Goal: Task Accomplishment & Management: Complete application form

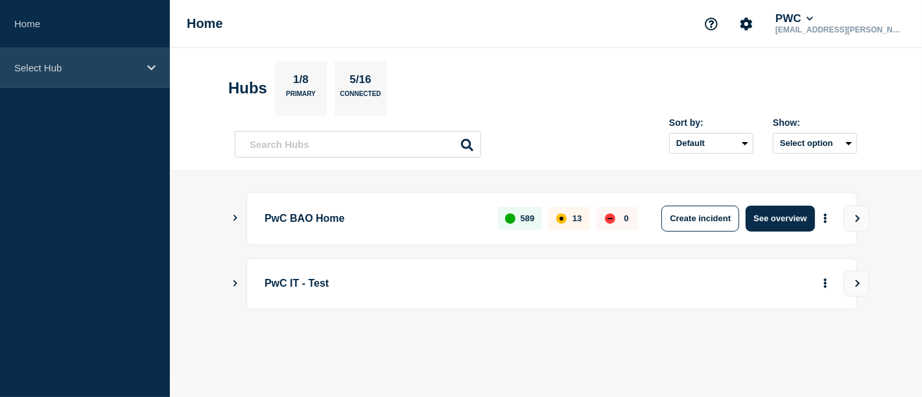
click at [135, 67] on p "Select Hub" at bounding box center [76, 67] width 124 height 11
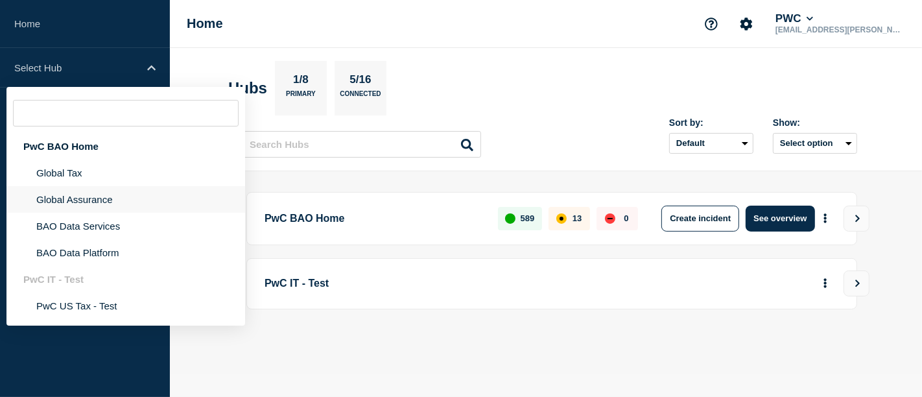
click at [89, 204] on li "Global Assurance" at bounding box center [125, 199] width 239 height 27
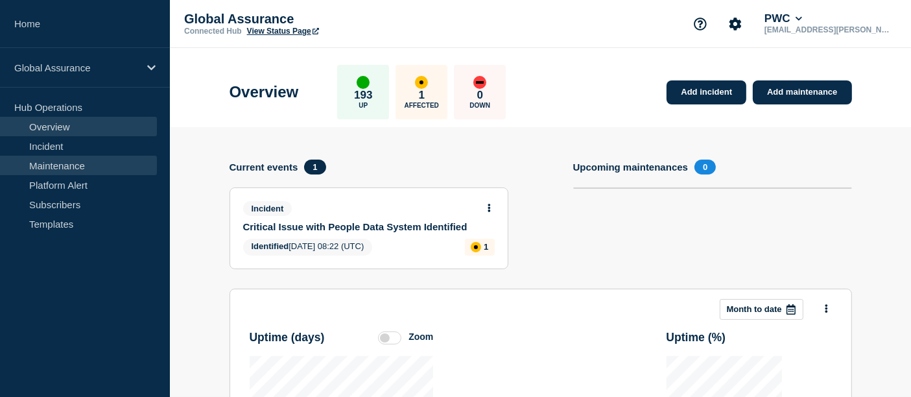
click at [71, 167] on link "Maintenance" at bounding box center [78, 165] width 157 height 19
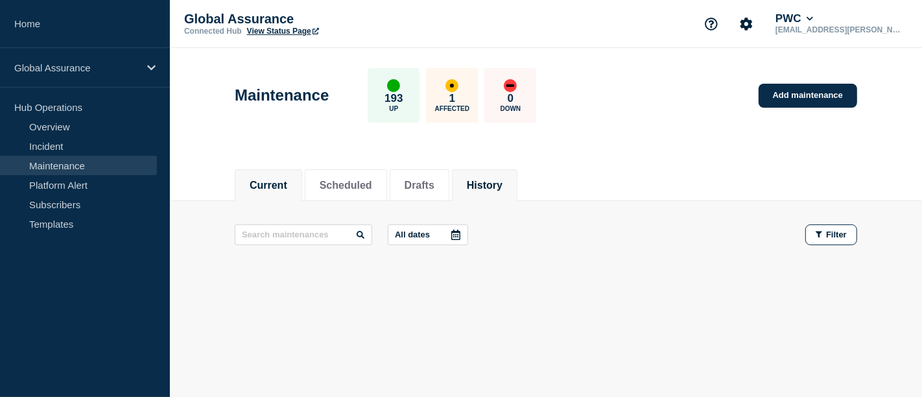
click at [501, 183] on button "History" at bounding box center [485, 186] width 36 height 12
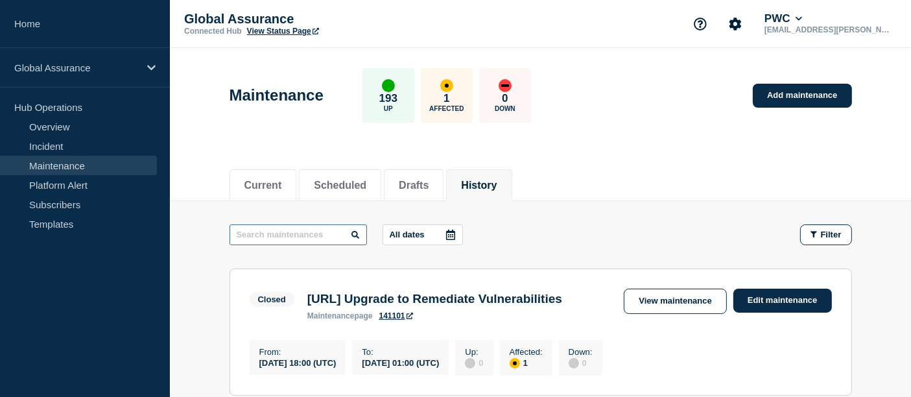
click at [263, 230] on input "text" at bounding box center [297, 234] width 137 height 21
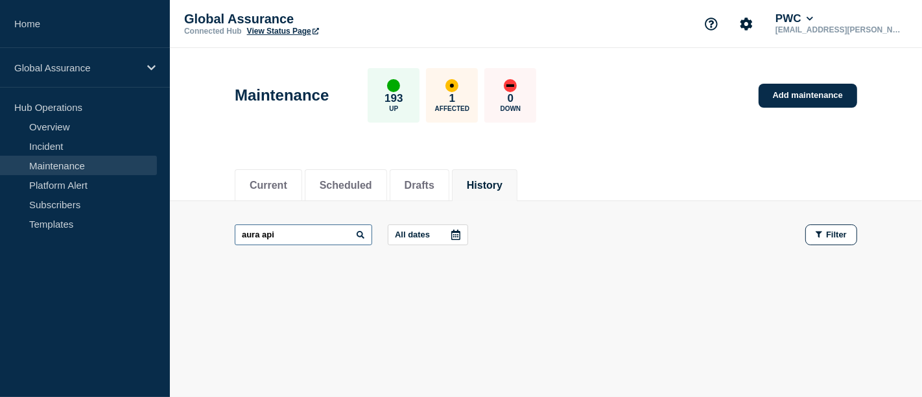
drag, startPoint x: 301, startPoint y: 231, endPoint x: 178, endPoint y: 240, distance: 124.1
click at [178, 240] on main "aura api All dates Filter" at bounding box center [546, 234] width 752 height 67
type input "GDAPI"
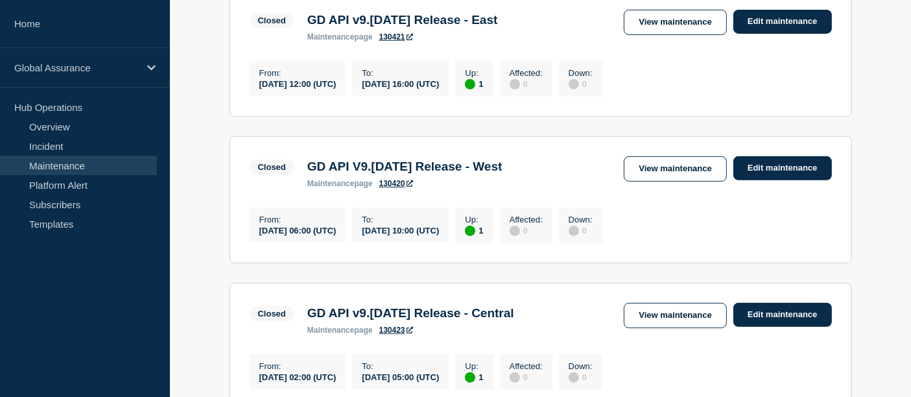
scroll to position [575, 0]
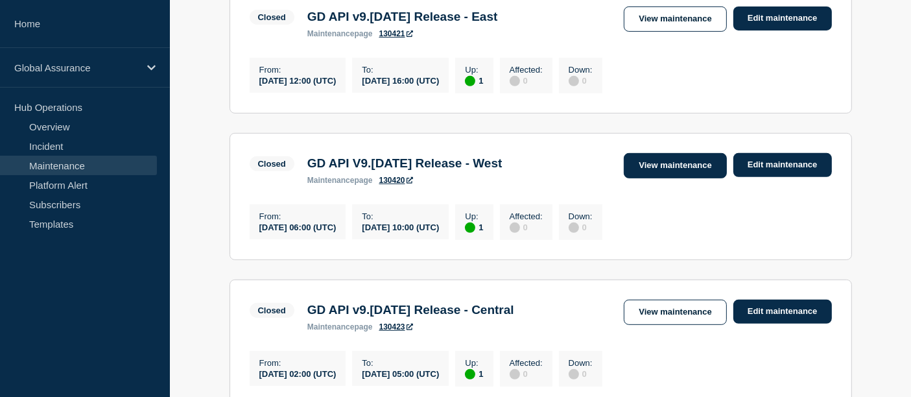
click at [679, 178] on link "View maintenance" at bounding box center [675, 165] width 102 height 25
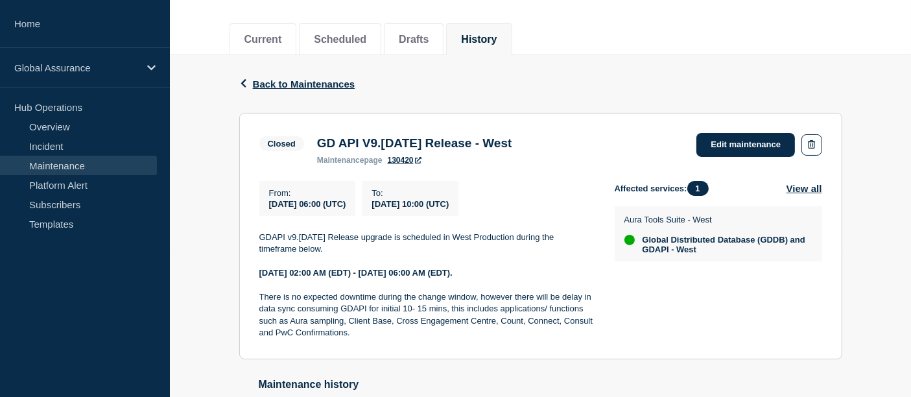
scroll to position [146, 0]
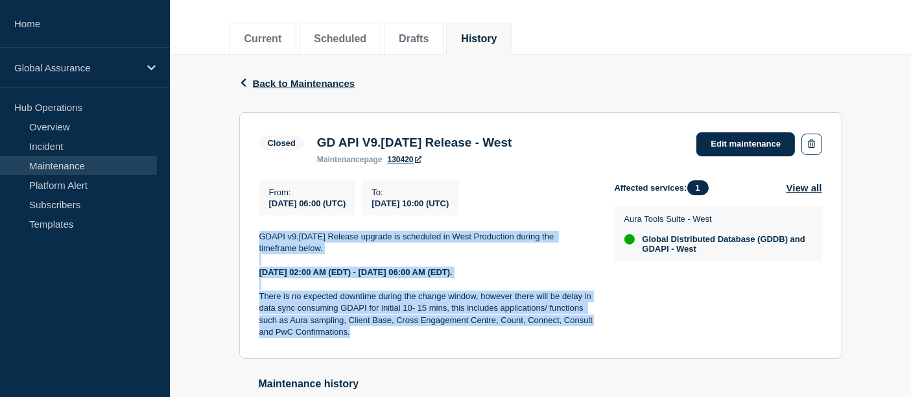
drag, startPoint x: 364, startPoint y: 342, endPoint x: 257, endPoint y: 242, distance: 146.8
click at [257, 242] on section "Closed GD API V9.[DATE] Release - West maintenance page 130420 Edit maintenance…" at bounding box center [540, 235] width 603 height 246
copy div "GDAPI v9.[DATE] Release upgrade is scheduled in West Production during the time…"
drag, startPoint x: 587, startPoint y: 144, endPoint x: 309, endPoint y: 150, distance: 278.2
click at [309, 150] on div "Closed GD API V9.[DATE] Release - West maintenance page 130420 Edit maintenance" at bounding box center [540, 148] width 563 height 32
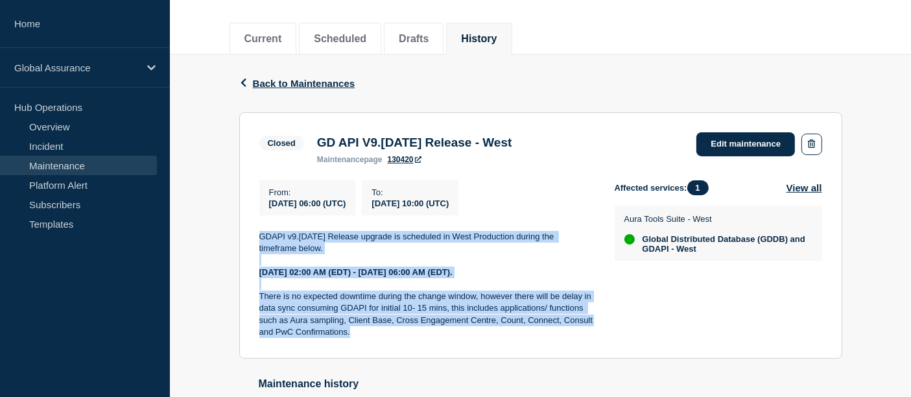
copy h3 "GD API V9.[DATE] Release - West"
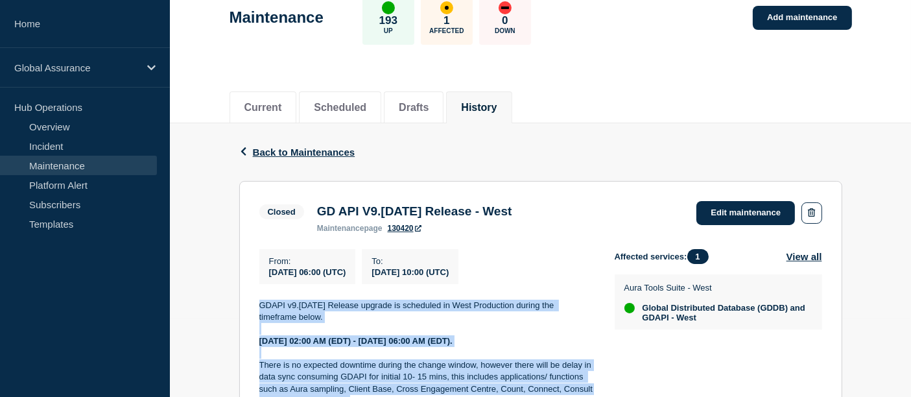
scroll to position [0, 0]
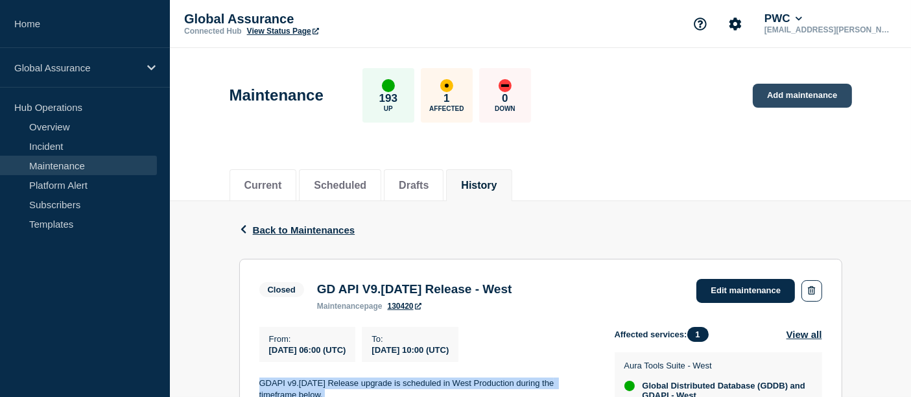
click at [802, 91] on link "Add maintenance" at bounding box center [802, 96] width 99 height 24
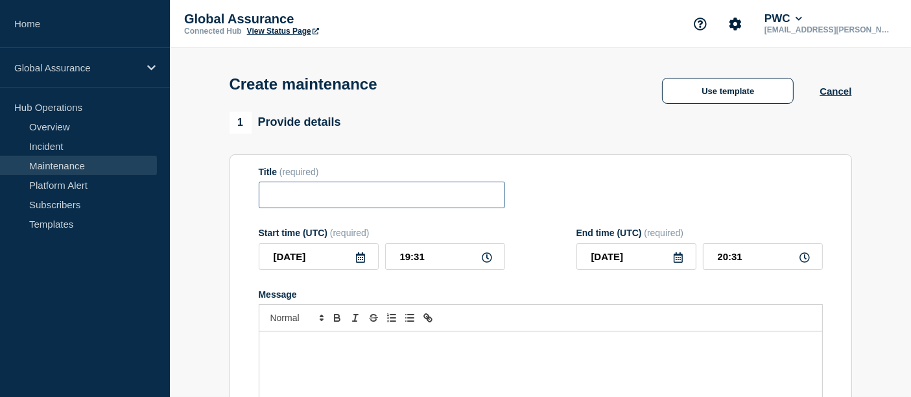
click at [360, 199] on input "Title" at bounding box center [382, 195] width 246 height 27
paste input "GD API/GDDB V9.[DATE] Release - West"
drag, startPoint x: 285, startPoint y: 197, endPoint x: 193, endPoint y: 198, distance: 92.7
type input "GD API/GDDB V9.[DATE] Release - West"
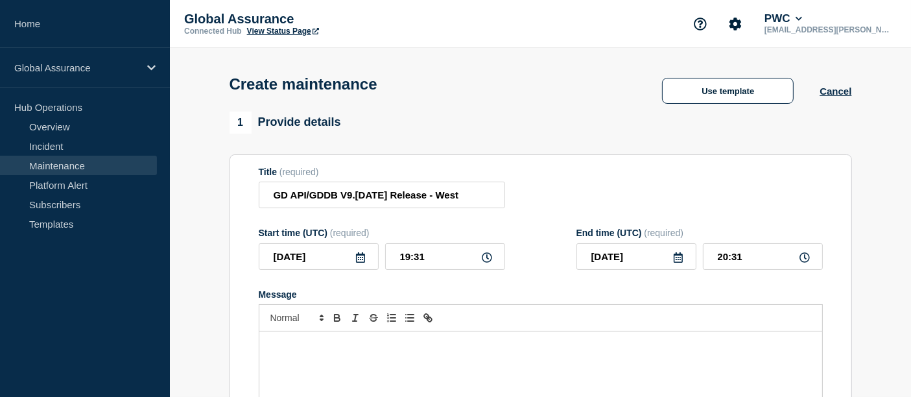
click at [359, 263] on icon at bounding box center [360, 257] width 10 height 10
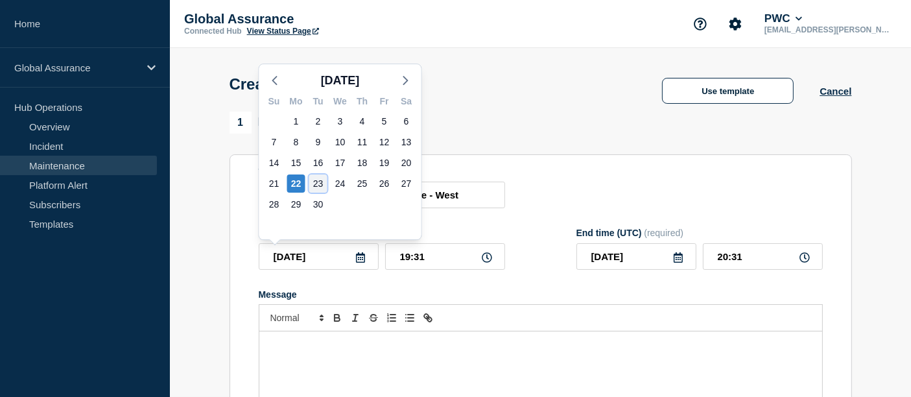
click at [316, 183] on div "23" at bounding box center [318, 183] width 18 height 18
type input "[DATE]"
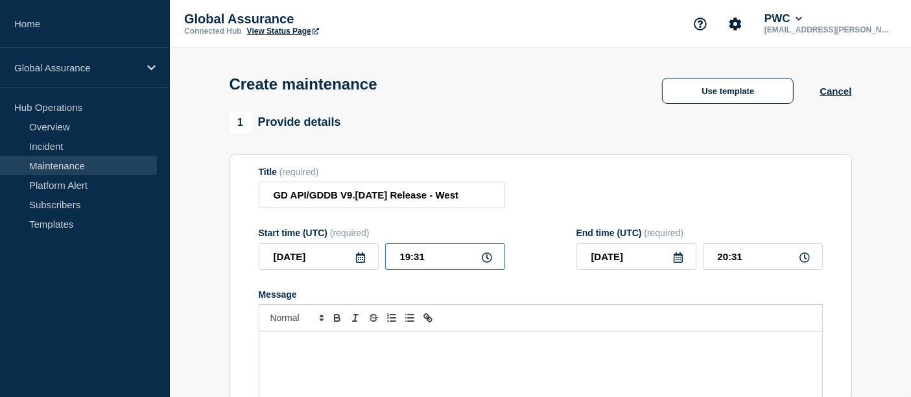
drag, startPoint x: 445, startPoint y: 259, endPoint x: 385, endPoint y: 262, distance: 60.3
click at [385, 262] on input "19:31" at bounding box center [445, 256] width 120 height 27
type input "06:00"
type input "10:00"
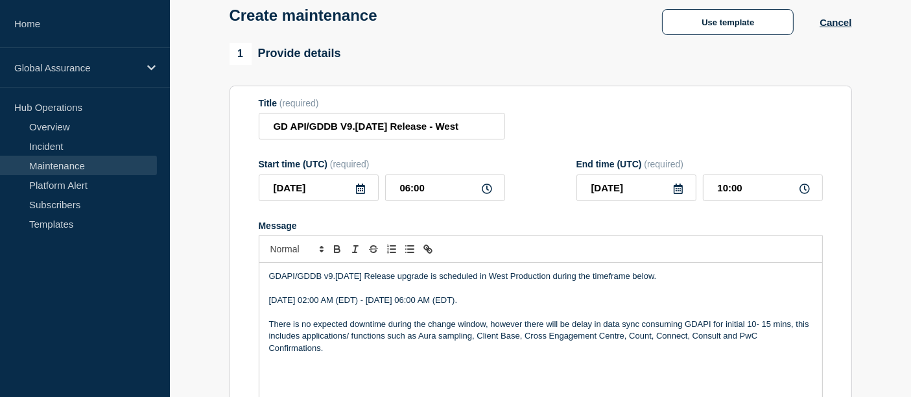
scroll to position [118, 0]
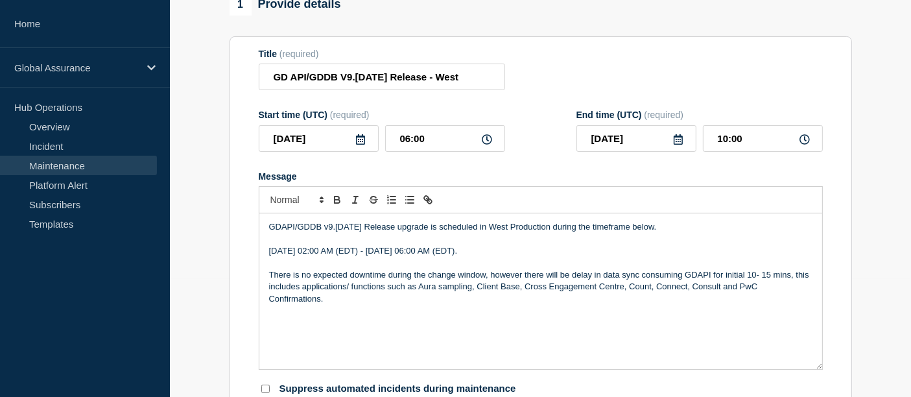
drag, startPoint x: 568, startPoint y: 254, endPoint x: 259, endPoint y: 255, distance: 309.2
click at [259, 255] on div "GDAPI/GDDB v9.[DATE] Release upgrade is scheduled in West Production during the…" at bounding box center [540, 291] width 563 height 156
click at [396, 353] on div "GDAPI/GDDB v9.[DATE] Release upgrade is scheduled in West Production during the…" at bounding box center [540, 291] width 563 height 156
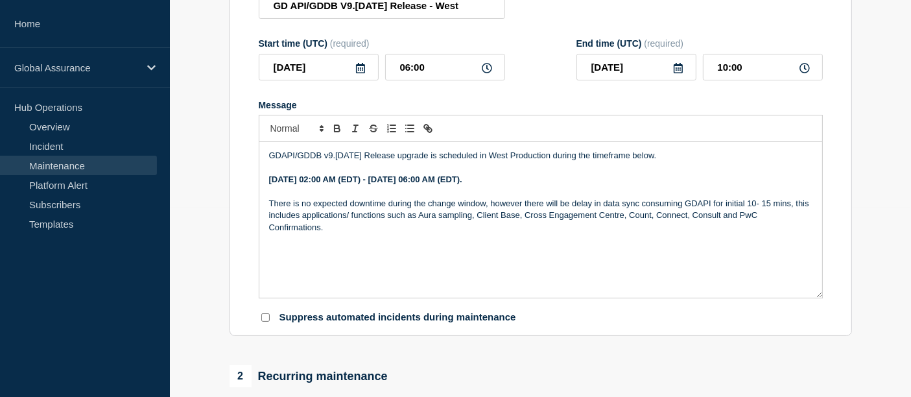
scroll to position [193, 0]
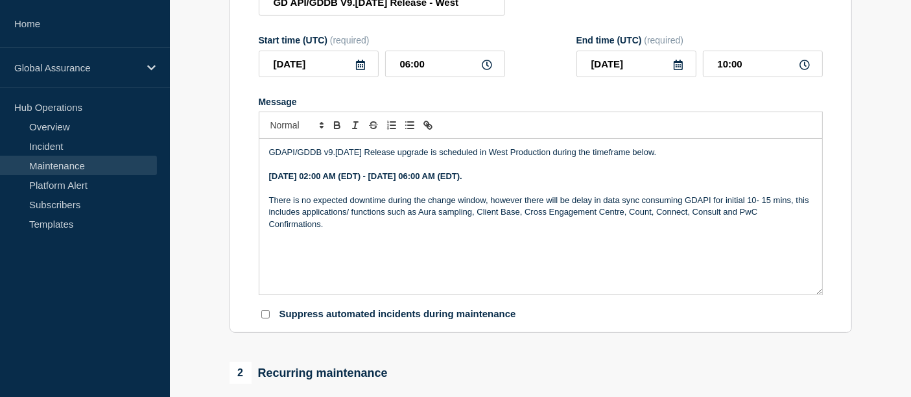
click at [263, 314] on input "Suppress automated incidents during maintenance" at bounding box center [265, 314] width 8 height 8
checkbox input "true"
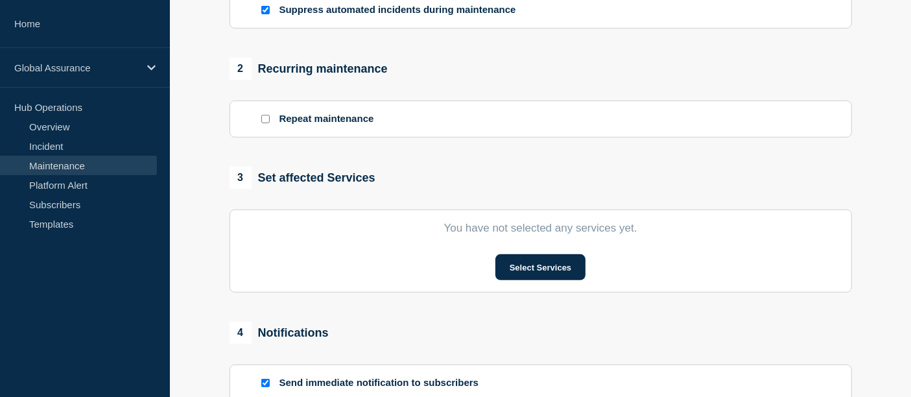
scroll to position [506, 0]
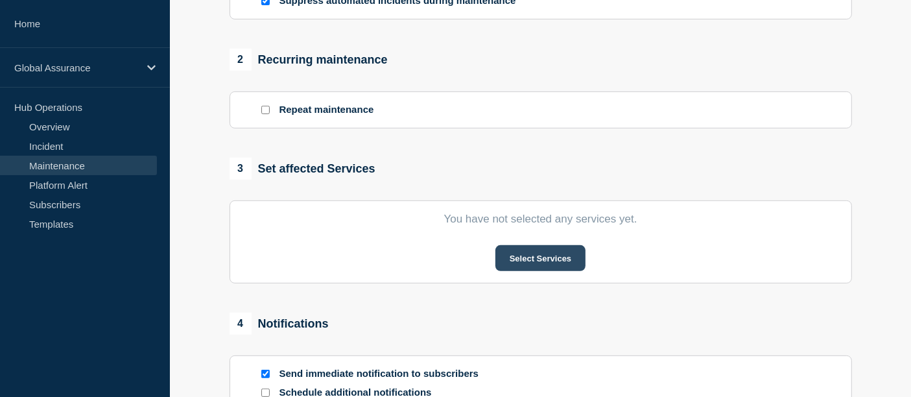
click at [511, 255] on button "Select Services" at bounding box center [540, 258] width 90 height 26
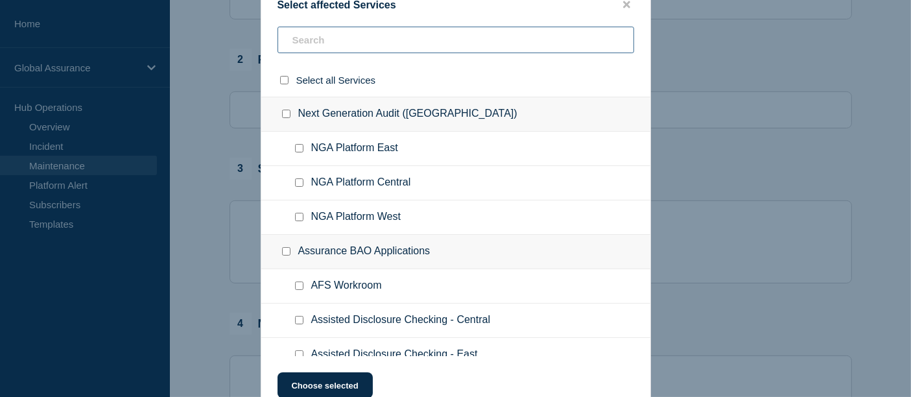
click at [342, 47] on input "text" at bounding box center [455, 40] width 357 height 27
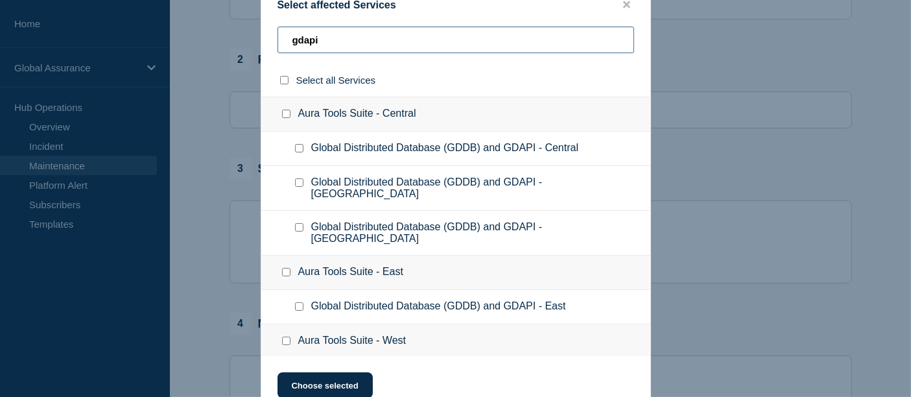
type input "gdapi"
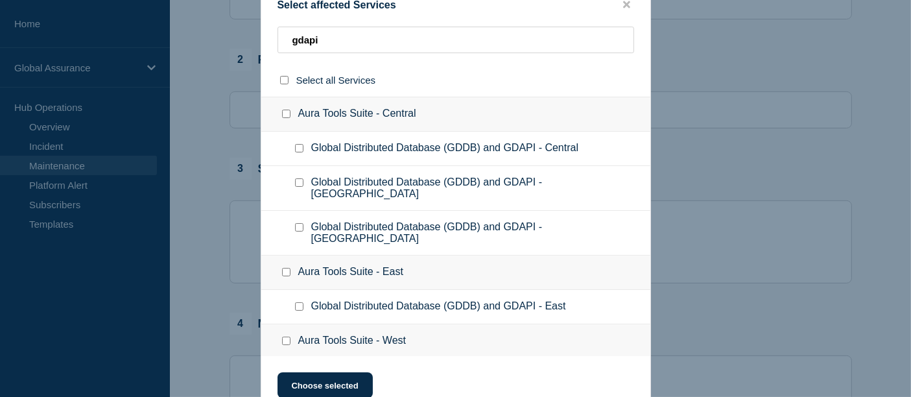
scroll to position [16, 0]
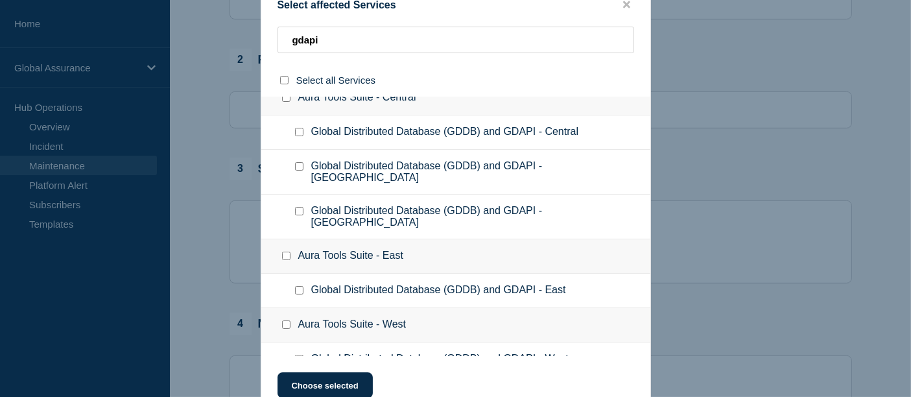
click at [299, 355] on input "Global Distributed Database (GDDB) and GDAPI - West checkbox" at bounding box center [299, 359] width 8 height 8
checkbox input "true"
click at [345, 390] on button "Choose selected" at bounding box center [324, 385] width 95 height 26
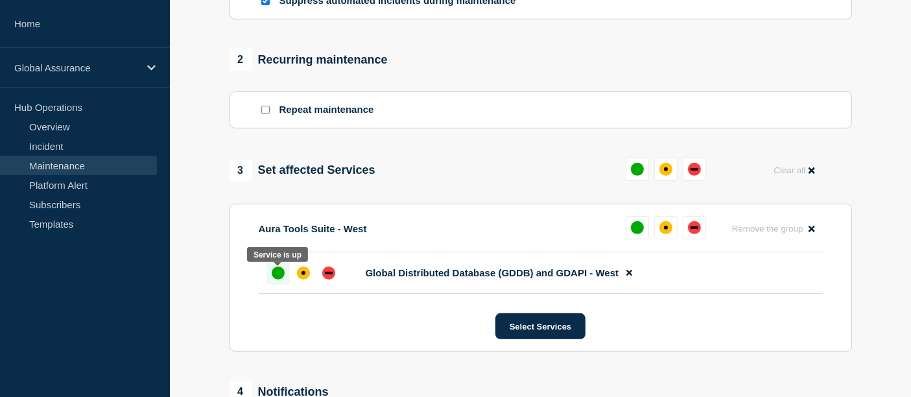
click at [277, 277] on div "up" at bounding box center [278, 272] width 13 height 13
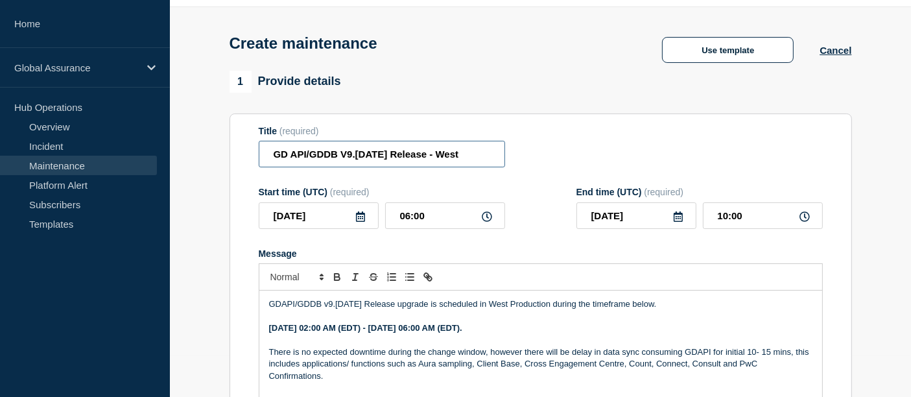
scroll to position [0, 18]
drag, startPoint x: 378, startPoint y: 154, endPoint x: 522, endPoint y: 167, distance: 144.5
click at [522, 167] on div "Title (required) GD API/GDDB V9.[DATE] Release - West" at bounding box center [541, 147] width 564 height 42
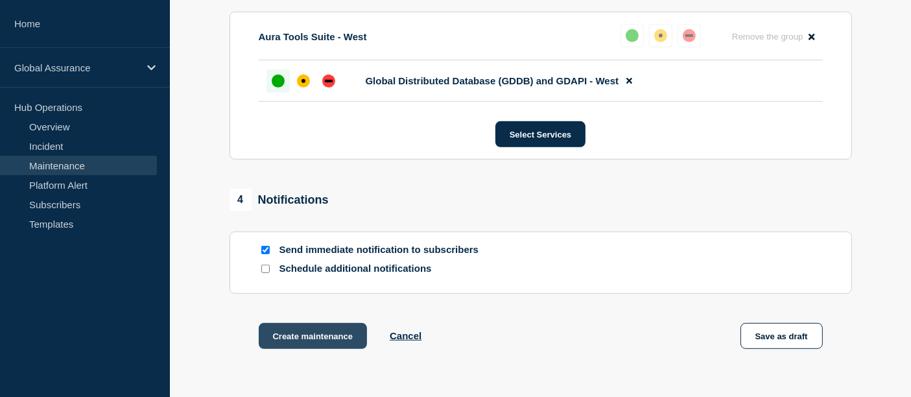
scroll to position [0, 0]
click at [335, 342] on button "Create maintenance" at bounding box center [313, 336] width 109 height 26
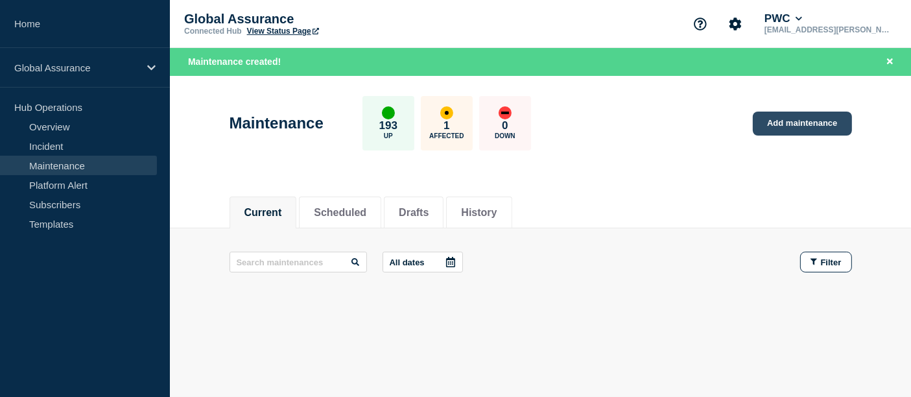
click at [807, 119] on link "Add maintenance" at bounding box center [802, 123] width 99 height 24
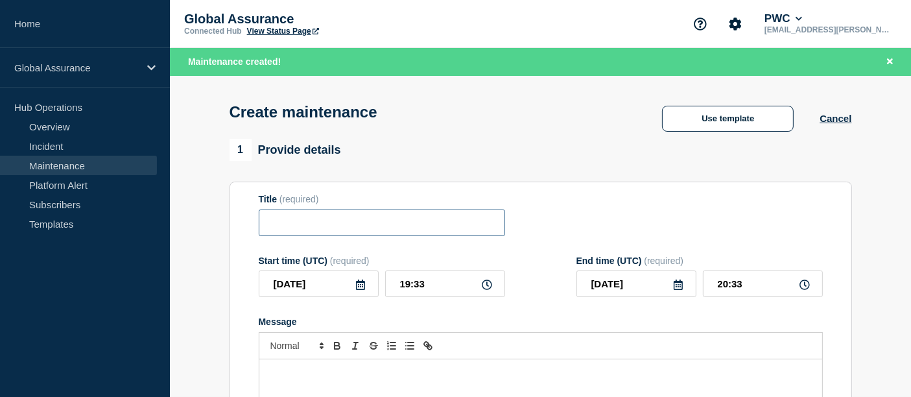
click at [308, 228] on input "Title" at bounding box center [382, 222] width 246 height 27
paste input "GD API/GDDB V9.[DATE] Release - West"
type input "GD API/GDDB V9.[DATE] Release - East"
click at [358, 290] on icon at bounding box center [360, 284] width 9 height 10
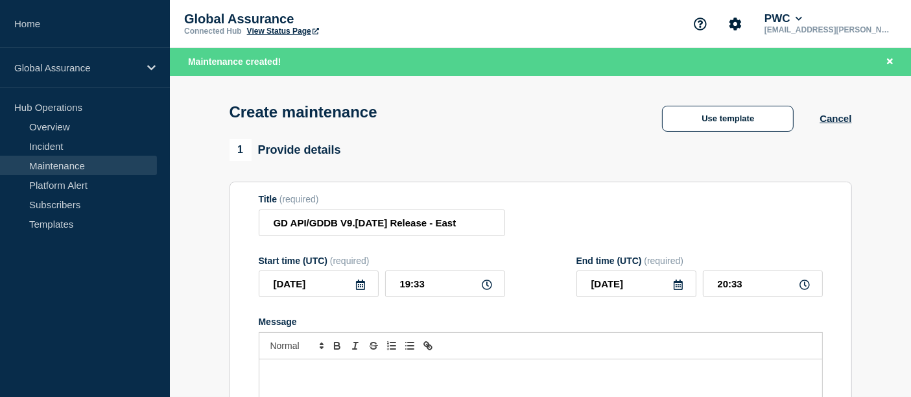
scroll to position [0, 0]
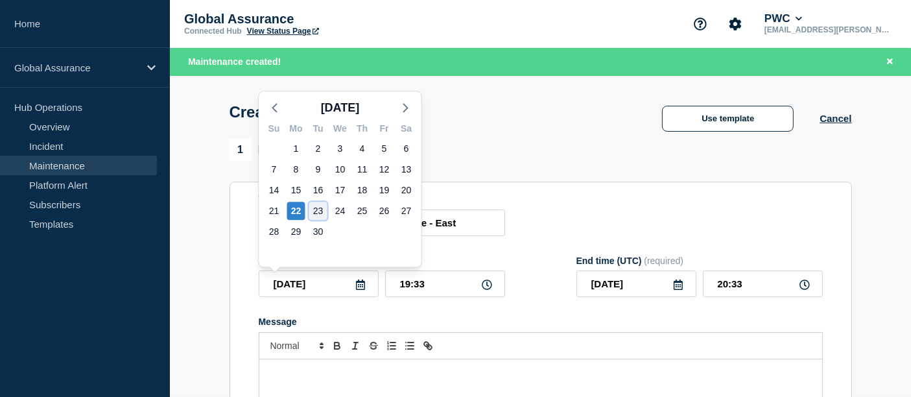
click at [318, 212] on div "23" at bounding box center [318, 211] width 18 height 18
type input "[DATE]"
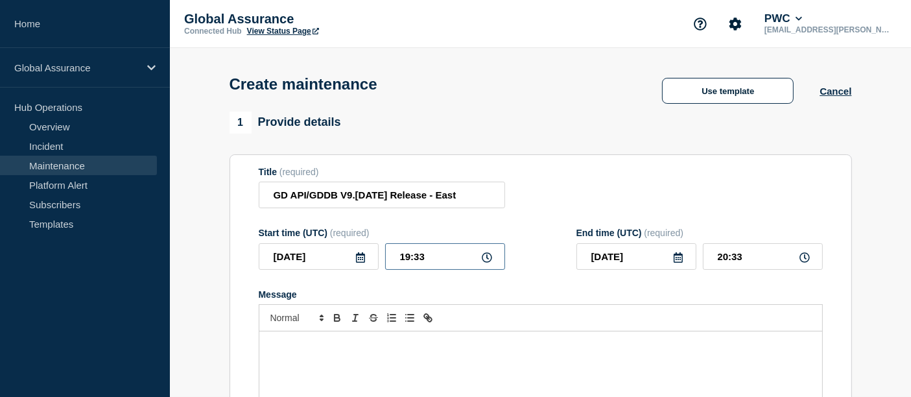
drag, startPoint x: 436, startPoint y: 258, endPoint x: 353, endPoint y: 249, distance: 83.5
click at [353, 249] on div "[DATE] 19:33" at bounding box center [382, 256] width 246 height 27
type input "12:00"
type input "16:00"
click at [298, 351] on p "Message" at bounding box center [540, 345] width 543 height 12
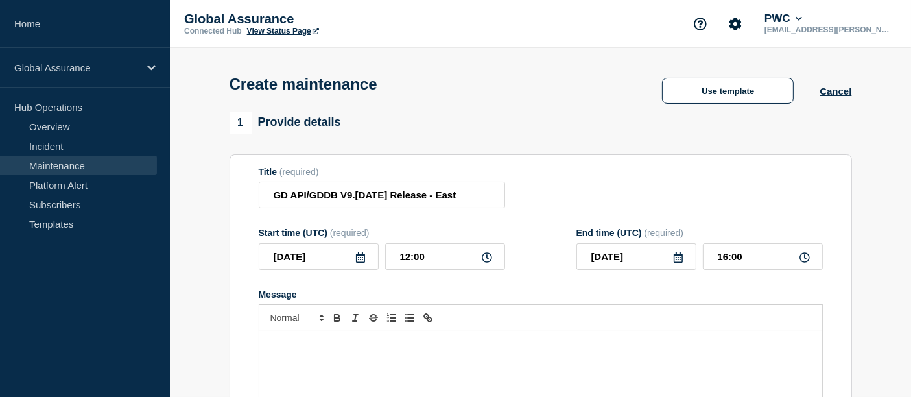
paste div "Message"
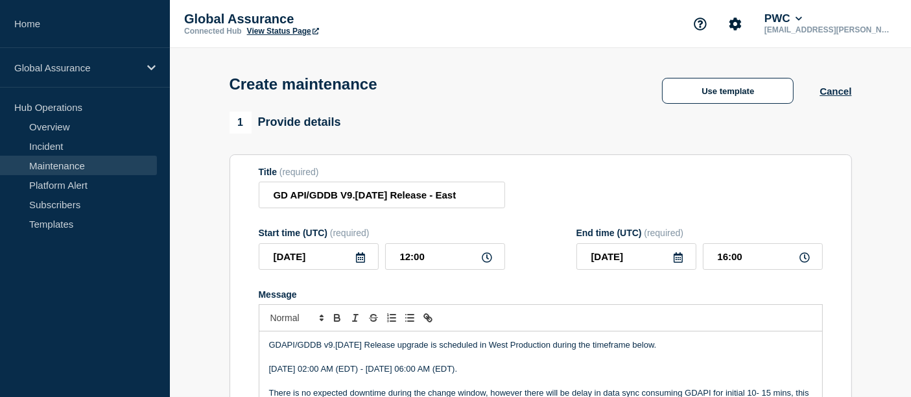
scroll to position [27, 0]
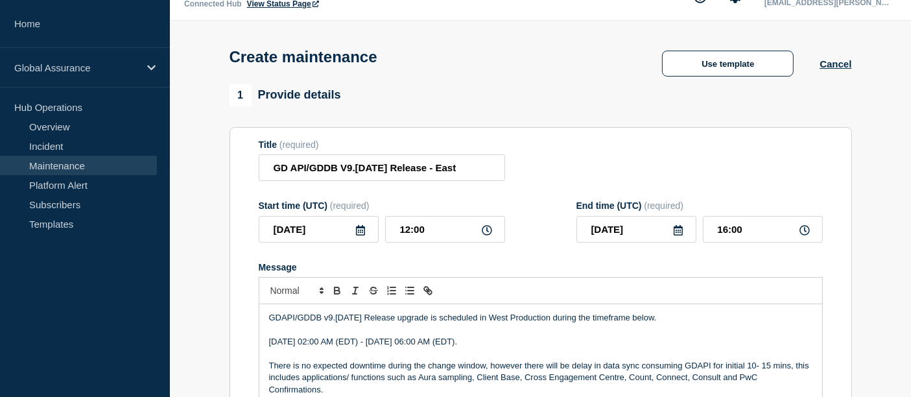
click at [550, 321] on p "GDAPI/GDDB v9.[DATE] Release upgrade is scheduled in West Production during the…" at bounding box center [540, 318] width 543 height 12
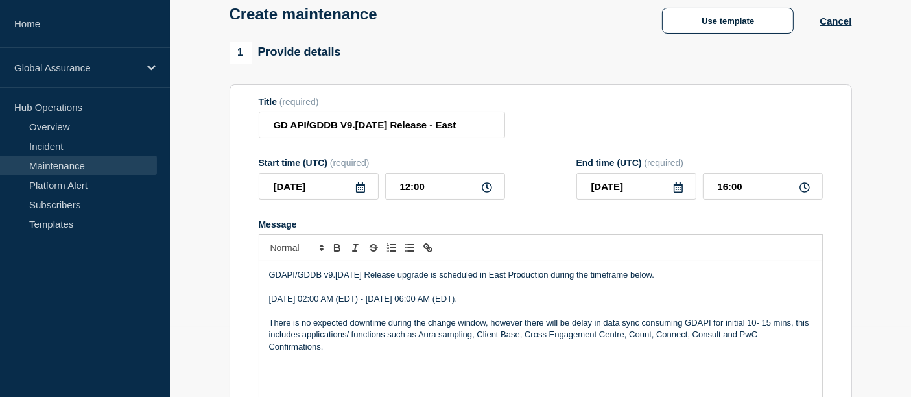
scroll to position [76, 0]
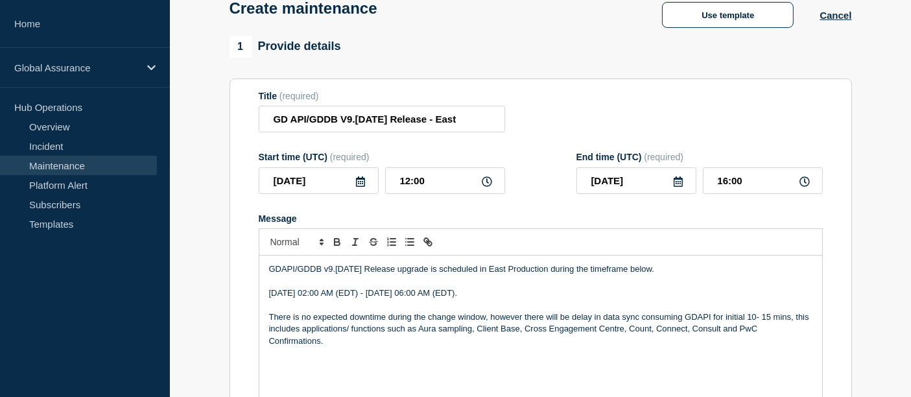
click at [360, 293] on p "[DATE] 02:00 AM (EDT) - [DATE] 06:00 AM (EDT)." at bounding box center [540, 293] width 543 height 12
click at [410, 292] on p "[DATE] 08:00 PM (EDT) - [DATE] 06:00 AM (EDT)." at bounding box center [540, 293] width 543 height 12
click at [439, 293] on p "[DATE] 08:00 PM (HKT) - [DATE] 06:00 AM (EDT)." at bounding box center [540, 293] width 543 height 12
click at [513, 298] on p "[DATE] 08:00 PM (HKT) - [DATE] 06:00 AM (EDT)." at bounding box center [540, 293] width 543 height 12
click at [567, 294] on p "[DATE] 08:00 PM (HKT) - [DATE] 12:00 AM (EDT)." at bounding box center [540, 293] width 543 height 12
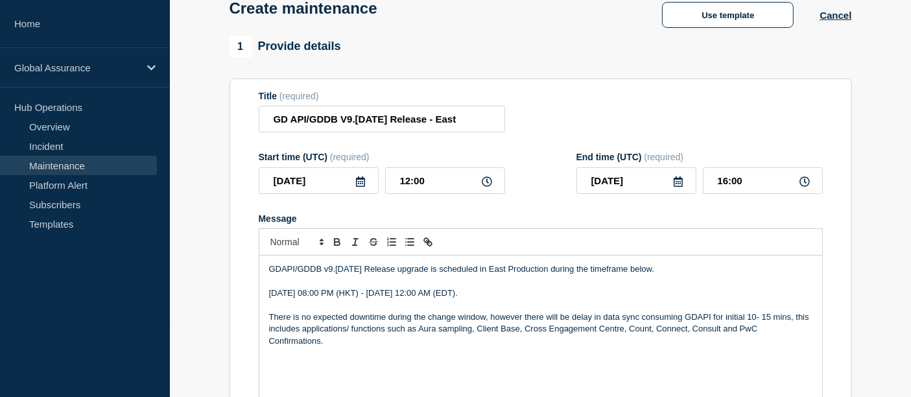
click at [559, 294] on p "[DATE] 08:00 PM (HKT) - [DATE] 12:00 AM (EDT)." at bounding box center [540, 293] width 543 height 12
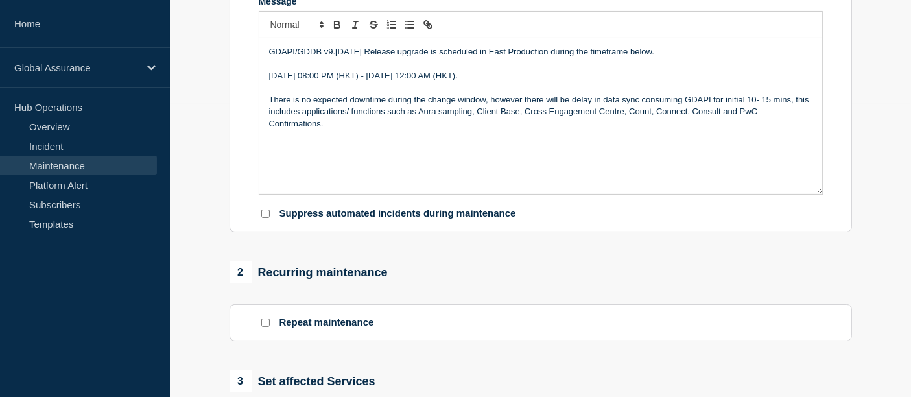
scroll to position [299, 0]
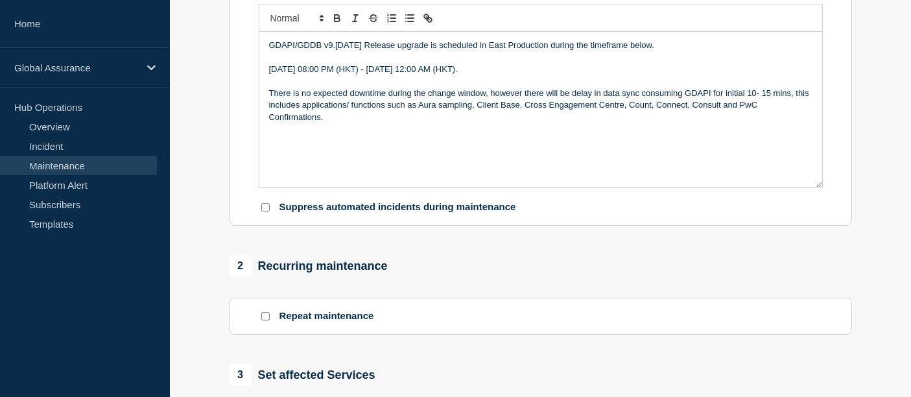
click at [266, 210] on input "Suppress automated incidents during maintenance" at bounding box center [265, 207] width 8 height 8
checkbox input "true"
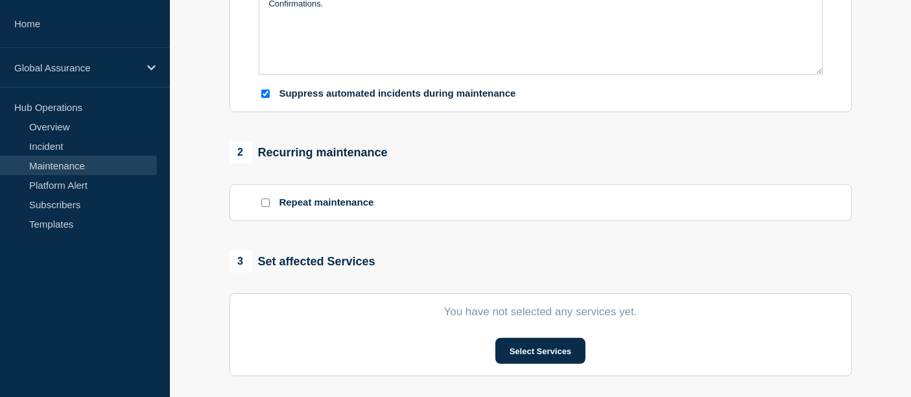
scroll to position [476, 0]
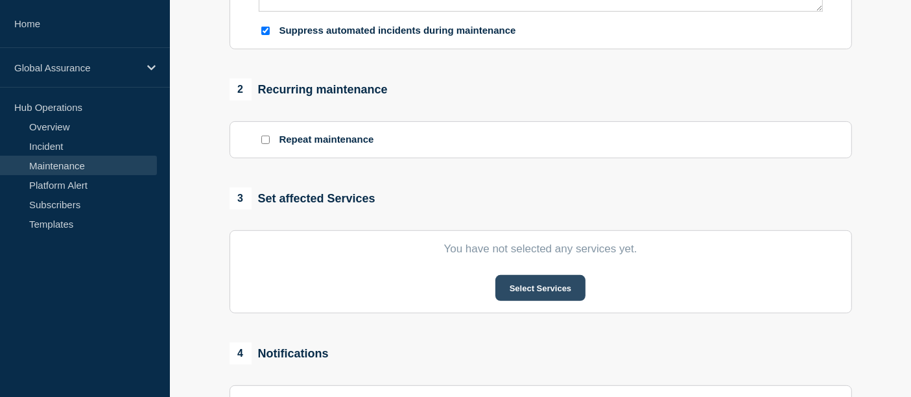
click at [539, 295] on button "Select Services" at bounding box center [540, 288] width 90 height 26
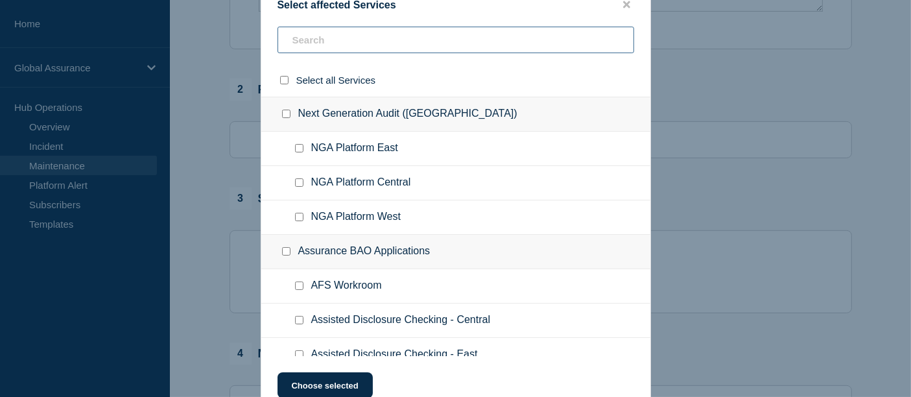
click at [339, 45] on input "text" at bounding box center [455, 40] width 357 height 27
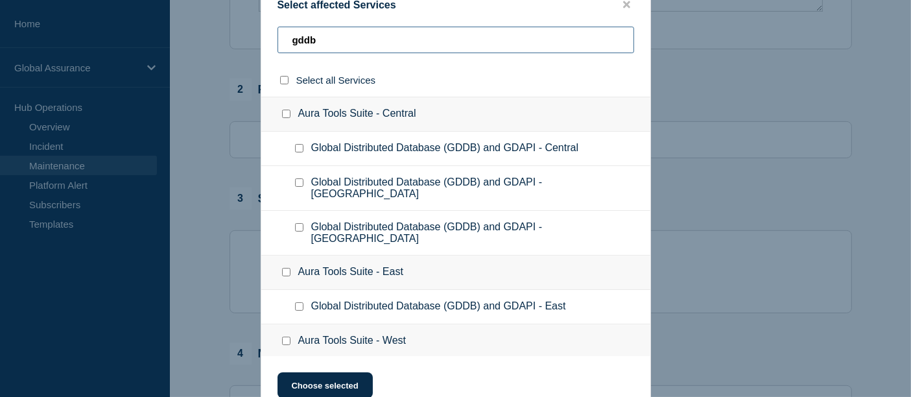
type input "gddb"
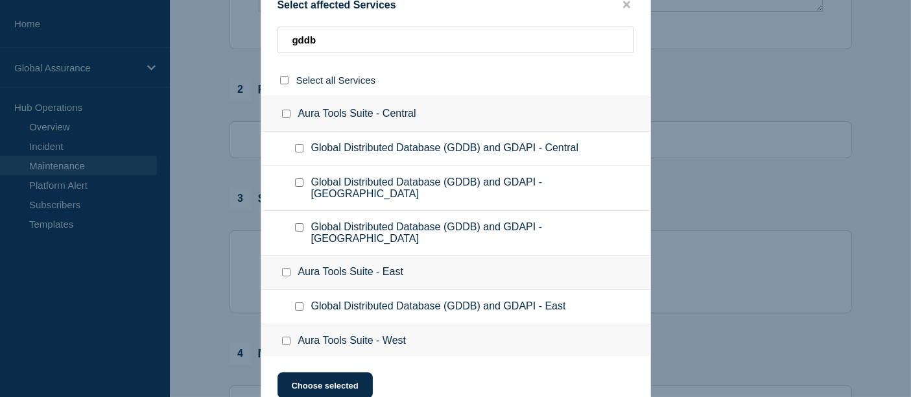
click at [301, 302] on input "Global Distributed Database (GDDB) and GDAPI - East checkbox" at bounding box center [299, 306] width 8 height 8
checkbox input "true"
click at [343, 382] on button "Choose selected" at bounding box center [324, 385] width 95 height 26
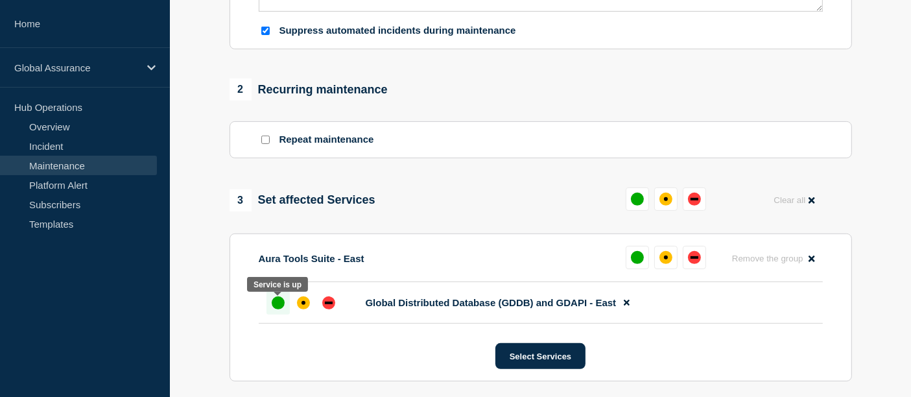
click at [269, 314] on div at bounding box center [277, 302] width 23 height 23
click at [287, 305] on div at bounding box center [277, 302] width 23 height 23
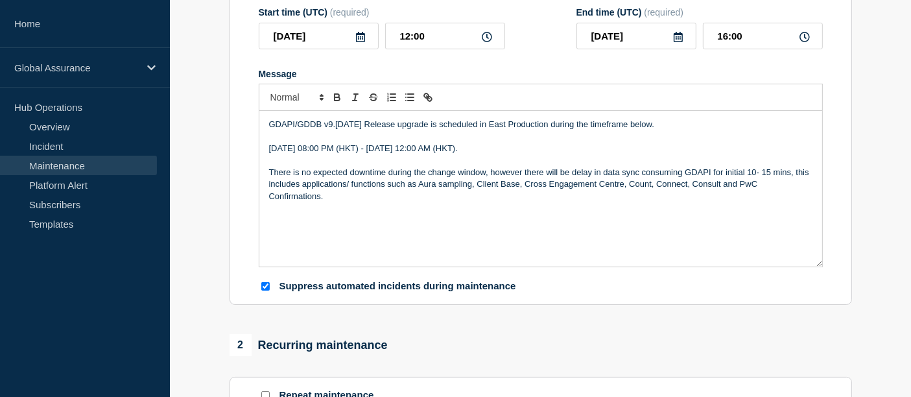
scroll to position [218, 0]
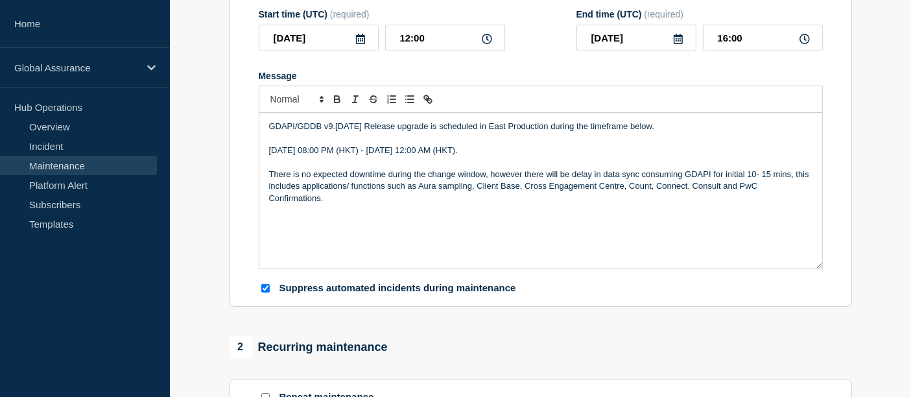
drag, startPoint x: 580, startPoint y: 158, endPoint x: 264, endPoint y: 152, distance: 315.7
click at [264, 152] on div "GDAPI/GDDB v9.[DATE] Release upgrade is scheduled in East Production during the…" at bounding box center [540, 191] width 563 height 156
click at [354, 199] on p "There is no expected downtime during the change window, however there will be d…" at bounding box center [540, 187] width 543 height 36
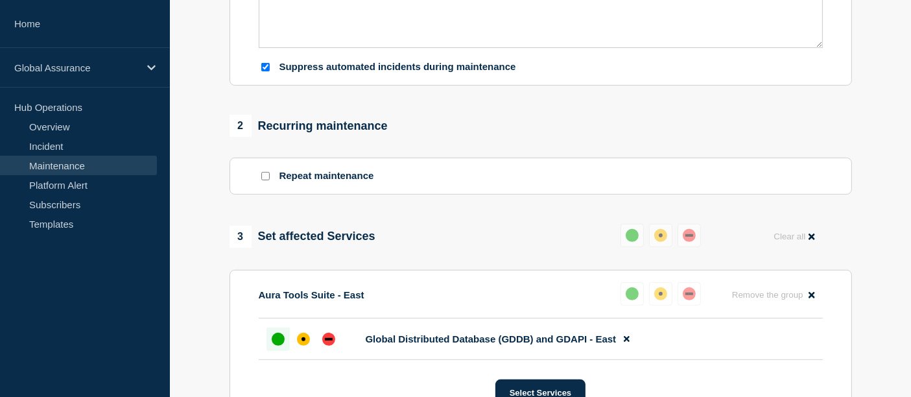
scroll to position [451, 0]
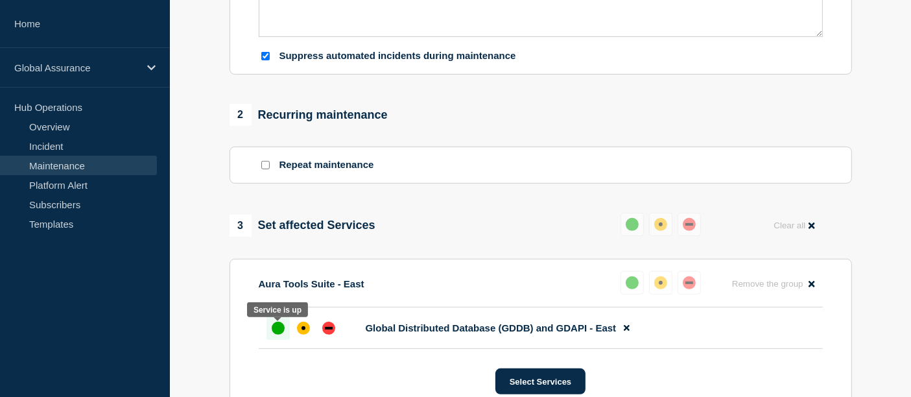
click at [285, 331] on div at bounding box center [277, 327] width 23 height 23
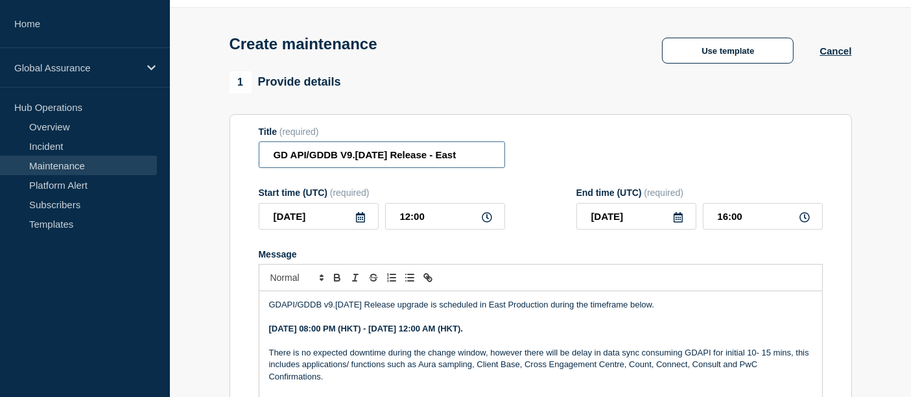
scroll to position [0, 16]
drag, startPoint x: 394, startPoint y: 154, endPoint x: 552, endPoint y: 161, distance: 157.7
click at [552, 161] on div "Title (required) GD API/GDDB V9.[DATE] Release - East" at bounding box center [541, 147] width 564 height 42
click at [281, 306] on p "GDAPI/GDDB v9.[DATE] Release upgrade is scheduled in East Production during the…" at bounding box center [540, 305] width 543 height 12
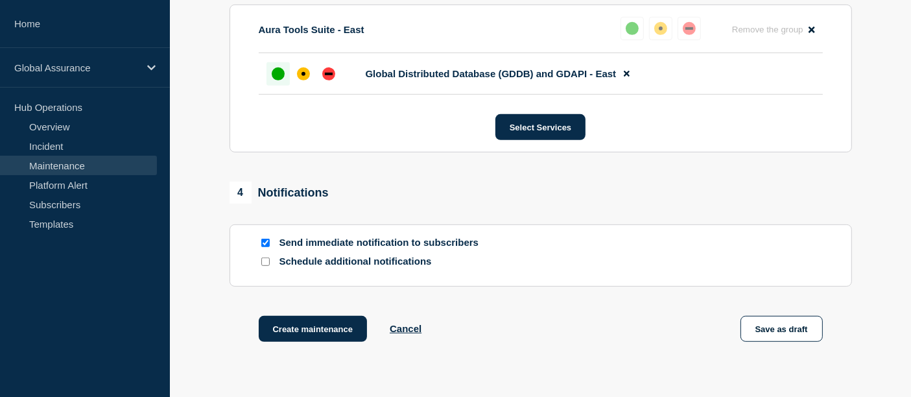
scroll to position [707, 0]
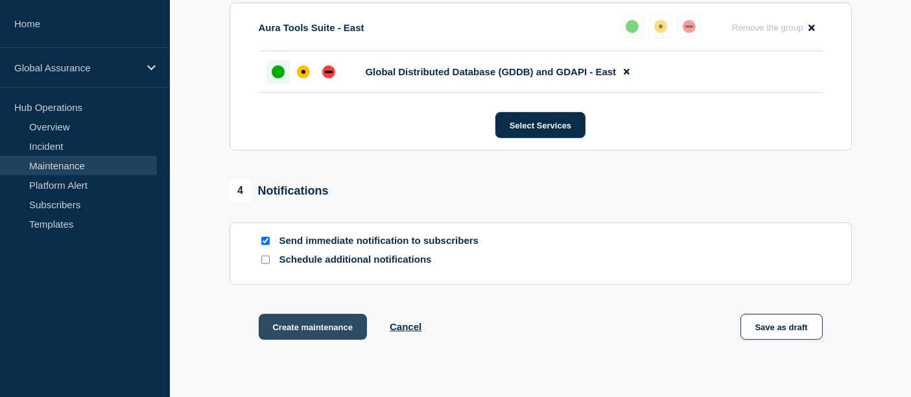
click at [299, 329] on button "Create maintenance" at bounding box center [313, 327] width 109 height 26
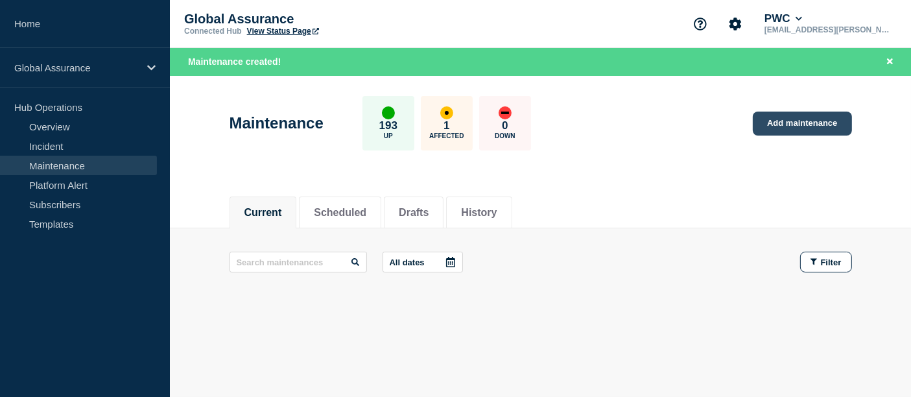
click at [808, 125] on link "Add maintenance" at bounding box center [802, 123] width 99 height 24
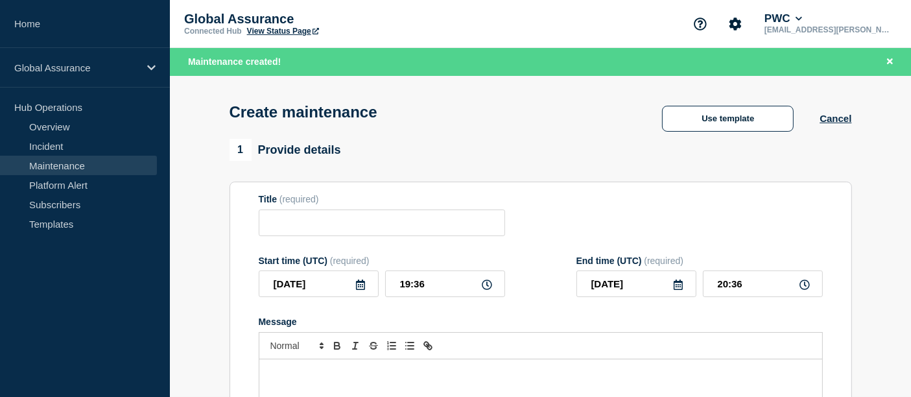
scroll to position [47, 0]
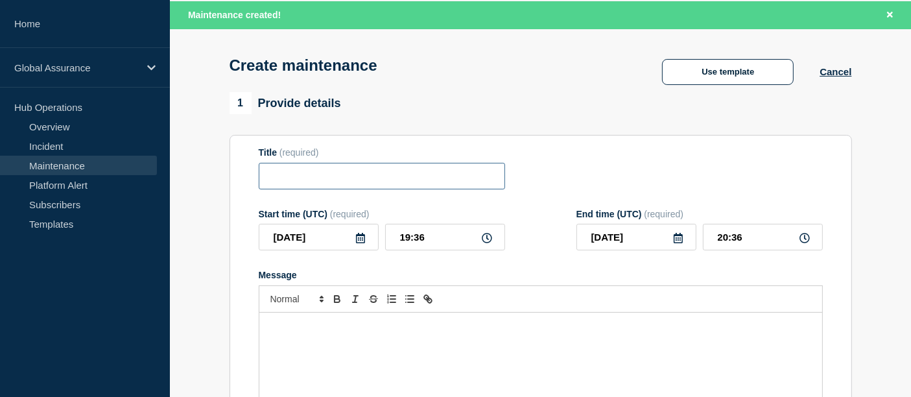
click at [324, 176] on input "Title" at bounding box center [382, 176] width 246 height 27
paste input "GD API/GDDB V9.[DATE] Release - West"
type input "GD API/GDDB V9.[DATE] Release - Central"
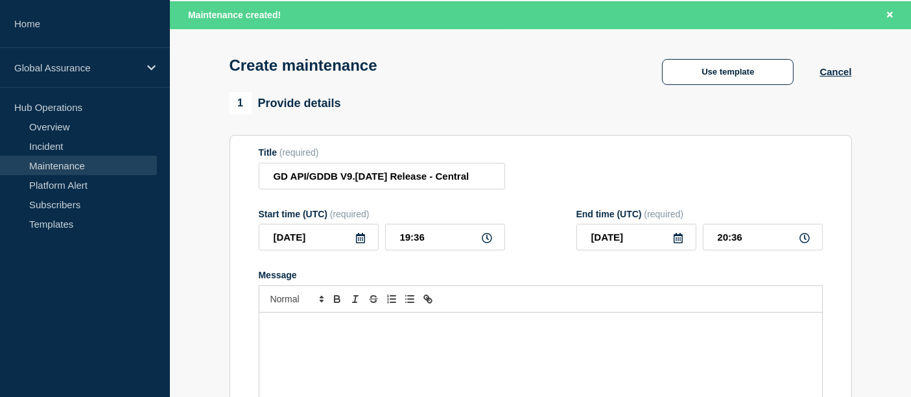
click at [363, 242] on icon at bounding box center [360, 238] width 10 height 10
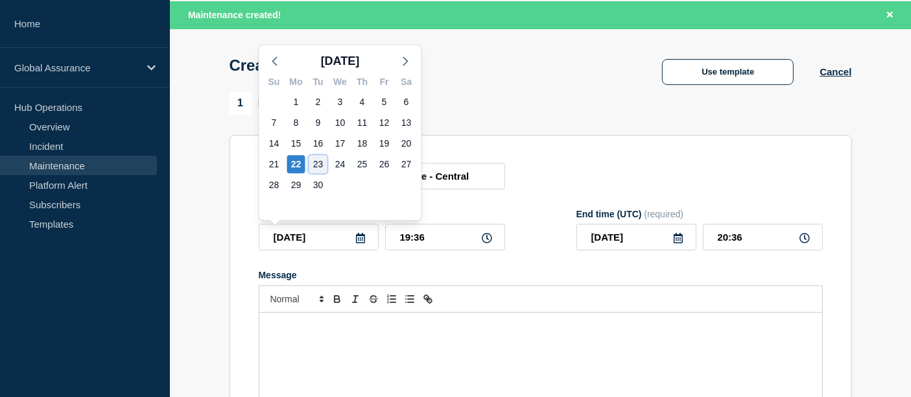
click at [321, 164] on div "23" at bounding box center [318, 164] width 18 height 18
type input "[DATE]"
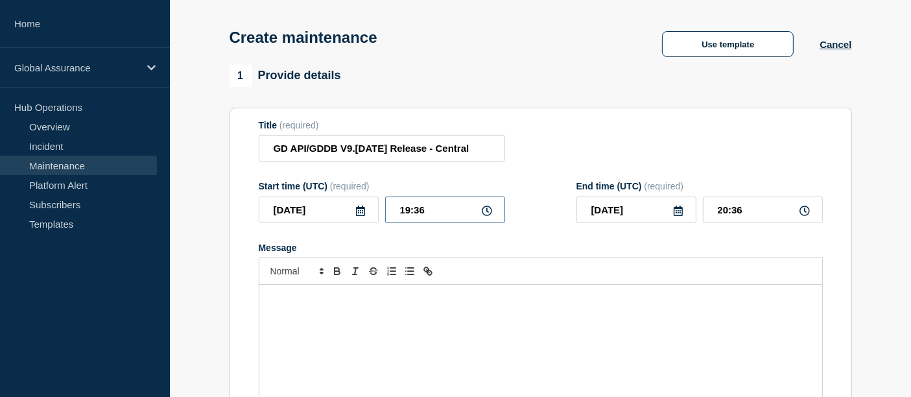
drag, startPoint x: 430, startPoint y: 215, endPoint x: 374, endPoint y: 217, distance: 56.5
click at [374, 217] on div "[DATE] 19:36" at bounding box center [382, 209] width 246 height 27
type input "18:00"
type input "22:00"
drag, startPoint x: 676, startPoint y: 221, endPoint x: 678, endPoint y: 212, distance: 9.3
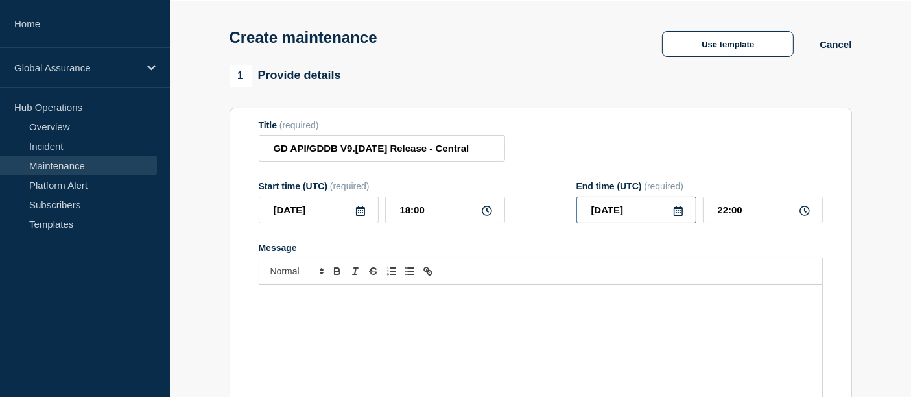
click at [678, 212] on div "[DATE]" at bounding box center [636, 209] width 120 height 27
click at [678, 212] on icon at bounding box center [678, 210] width 10 height 10
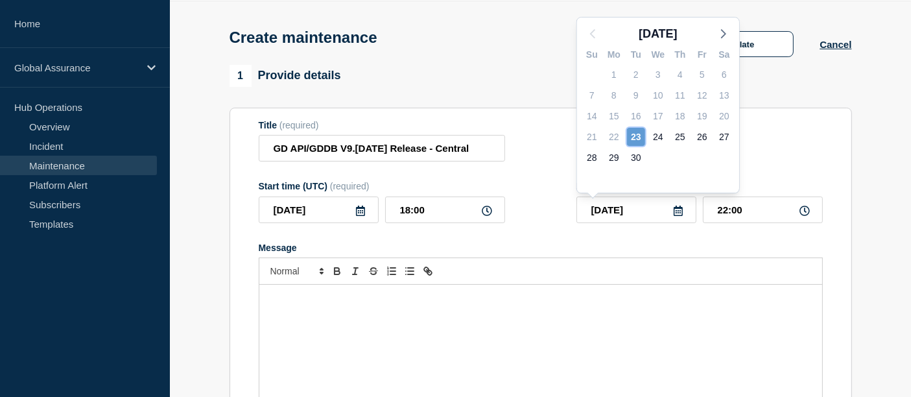
click at [636, 134] on div "23" at bounding box center [636, 137] width 18 height 18
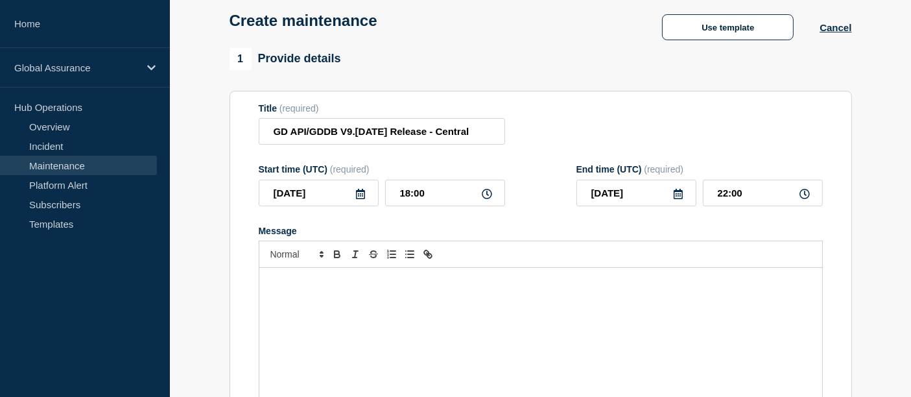
scroll to position [71, 0]
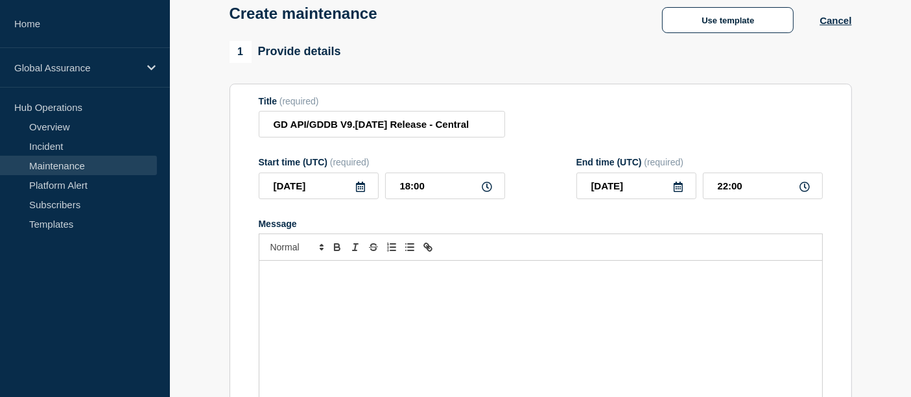
click at [329, 294] on div "Message" at bounding box center [540, 339] width 563 height 156
paste div "Message"
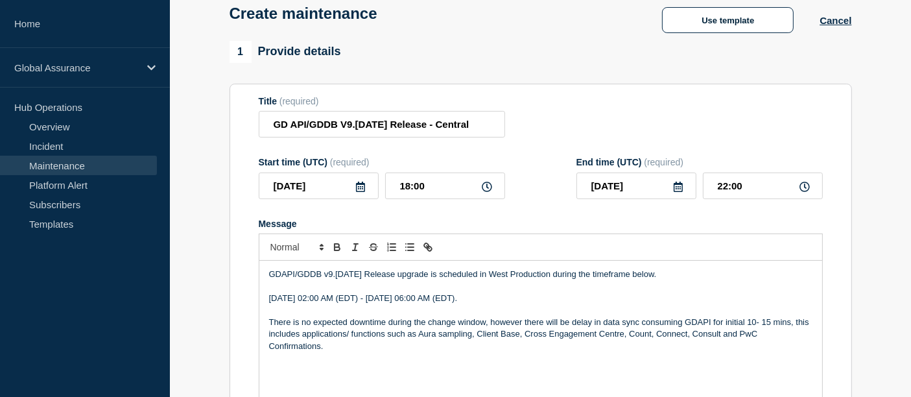
click at [281, 278] on p "GDAPI/GDDB v9.[DATE] Release upgrade is scheduled in West Production during the…" at bounding box center [540, 274] width 543 height 12
click at [552, 277] on p "GD API/GDDB v9.[DATE] Release upgrade is scheduled in West Production during th…" at bounding box center [540, 274] width 543 height 12
click at [362, 299] on p "[DATE] 02:00 AM (EDT) - [DATE] 06:00 AM (EDT)." at bounding box center [540, 298] width 543 height 12
click at [410, 301] on p "[DATE] 08:00 PM (EDT) - [DATE] 06:00 AM (EDT)." at bounding box center [540, 298] width 543 height 12
click at [513, 299] on p "[DATE] 08:00 PM (CET) - [DATE] 06:00 AM (EDT)." at bounding box center [540, 298] width 543 height 12
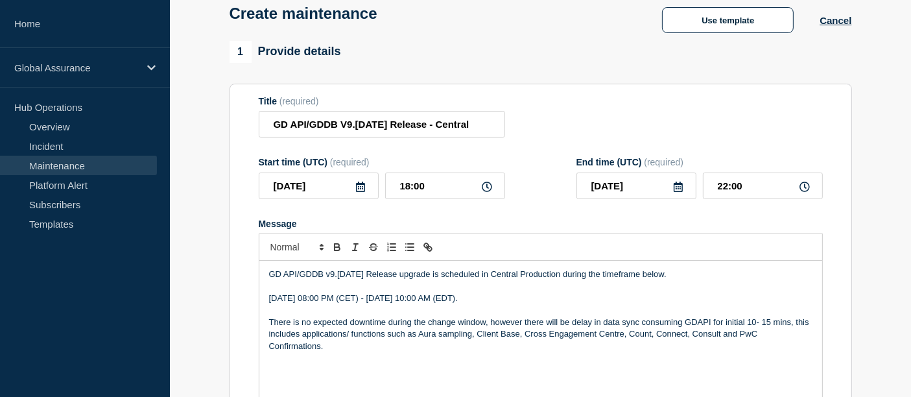
click at [539, 299] on p "[DATE] 08:00 PM (CET) - [DATE] 10:00 AM (EDT)." at bounding box center [540, 298] width 543 height 12
click at [562, 299] on p "[DATE] 08:00 PM (CET) - [DATE] 10:00 PM (EDT)." at bounding box center [540, 298] width 543 height 12
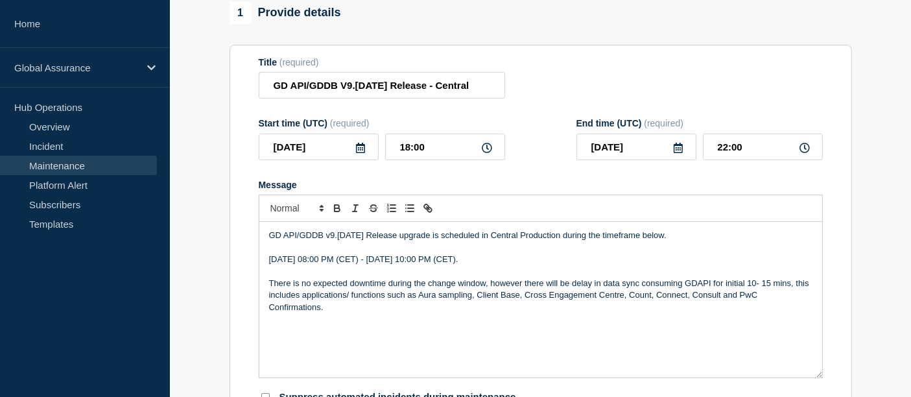
scroll to position [115, 0]
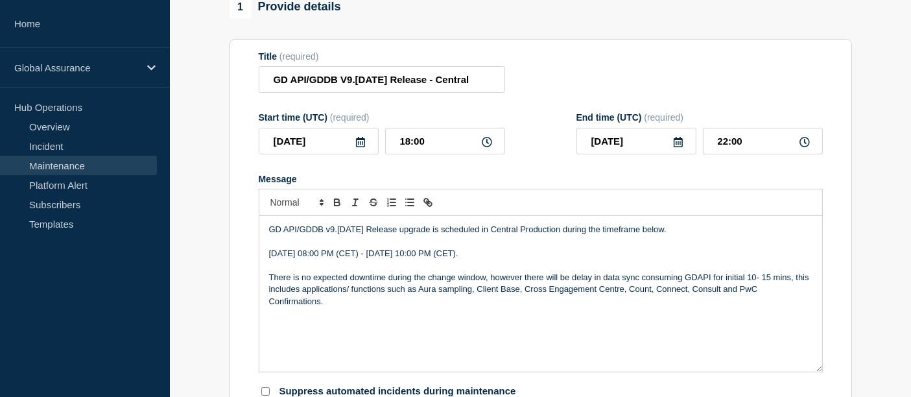
drag, startPoint x: 583, startPoint y: 255, endPoint x: 248, endPoint y: 257, distance: 335.8
click at [248, 257] on section "Title (required) GD API/GDDB V9.[DATE] Release - Central Start time (UTC) (requ…" at bounding box center [540, 224] width 622 height 371
click at [589, 327] on div "GD API/GDDB v9.[DATE] Release upgrade is scheduled in Central Production during…" at bounding box center [540, 294] width 563 height 156
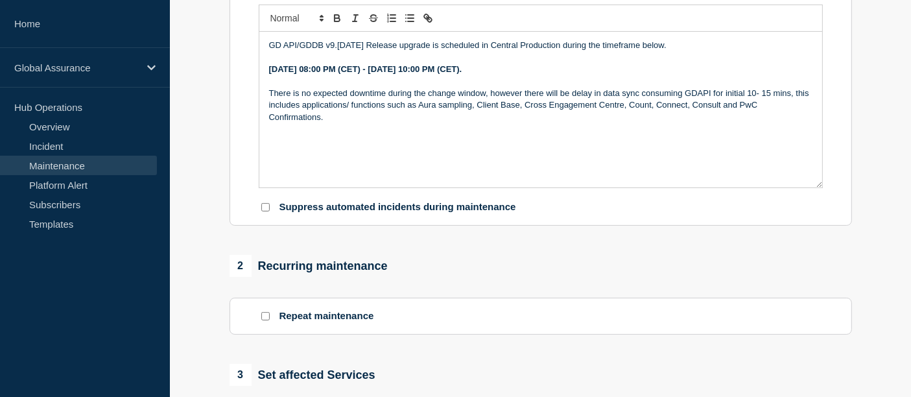
scroll to position [307, 0]
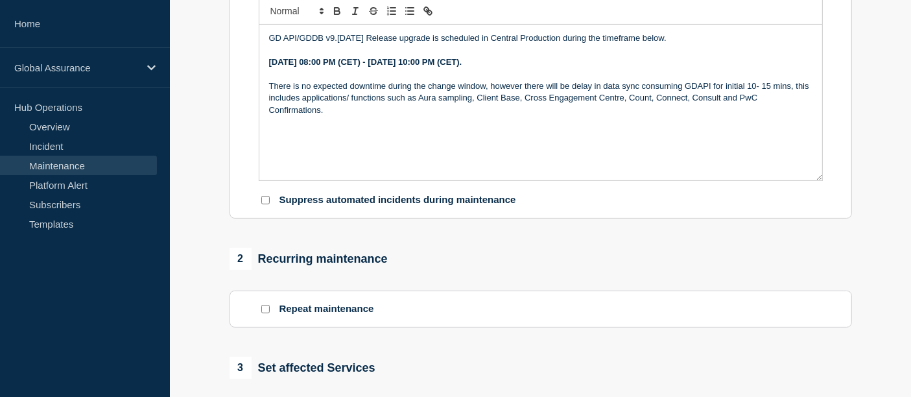
click at [263, 200] on input "Suppress automated incidents during maintenance" at bounding box center [265, 200] width 8 height 8
checkbox input "true"
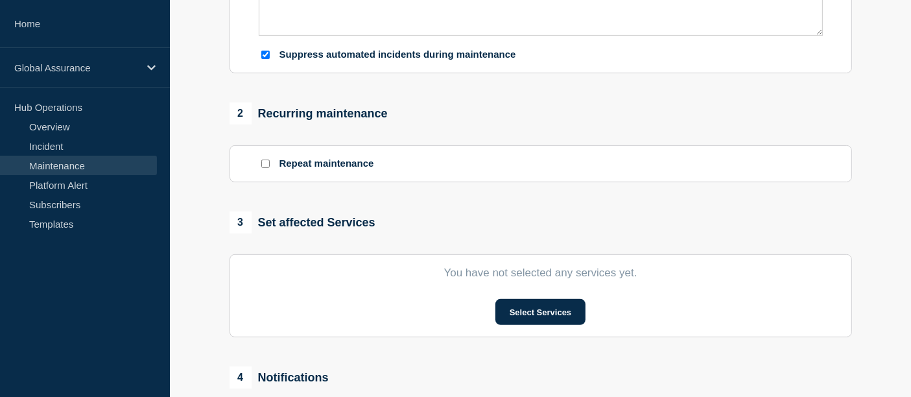
scroll to position [454, 0]
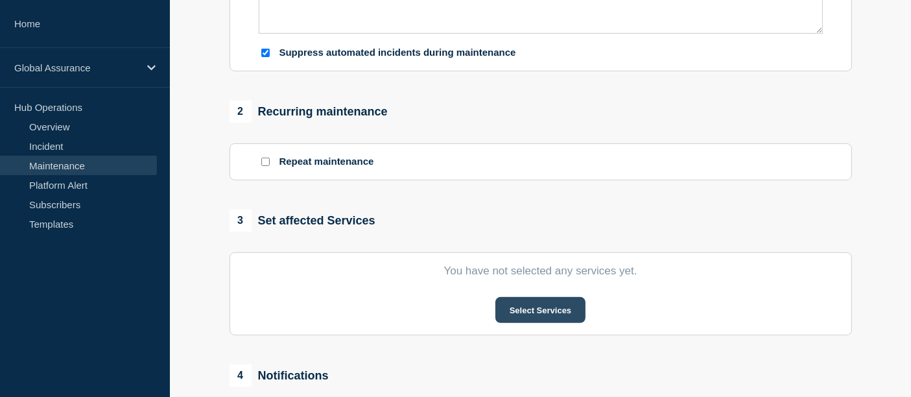
click at [499, 314] on button "Select Services" at bounding box center [540, 310] width 90 height 26
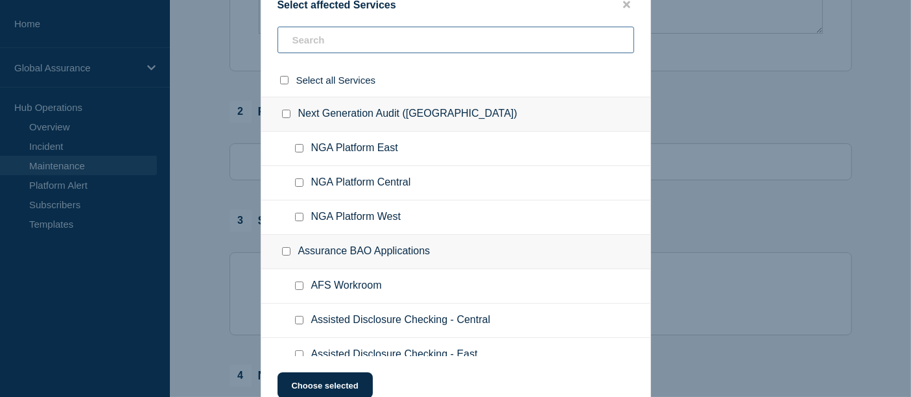
click at [324, 43] on input "text" at bounding box center [455, 40] width 357 height 27
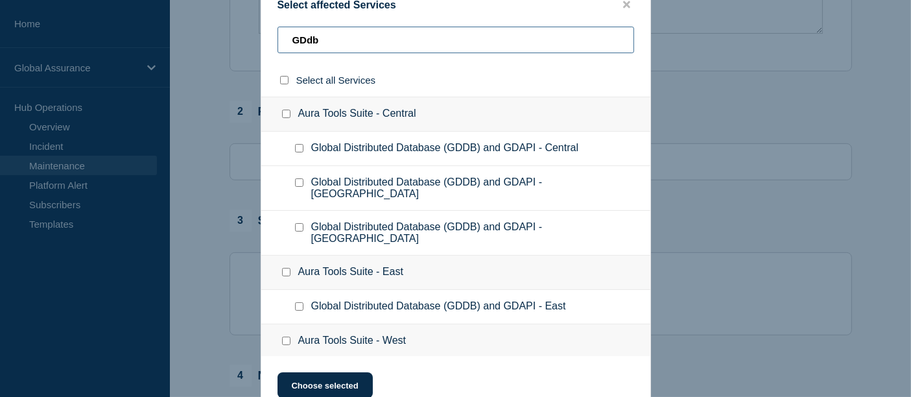
type input "GDdb"
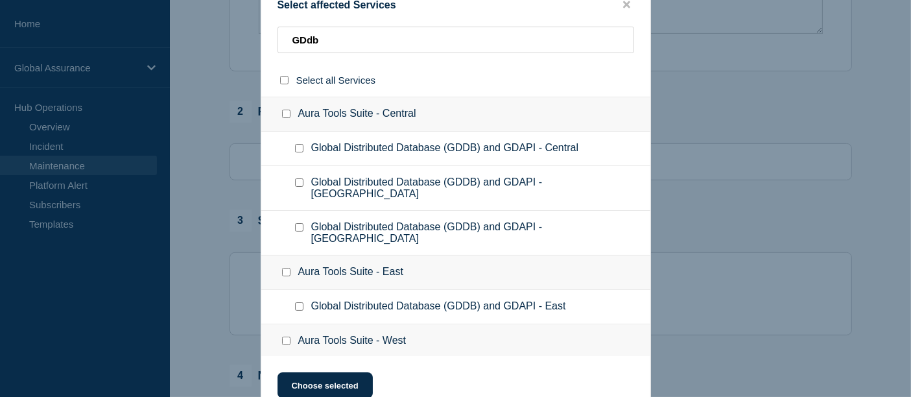
scroll to position [16, 0]
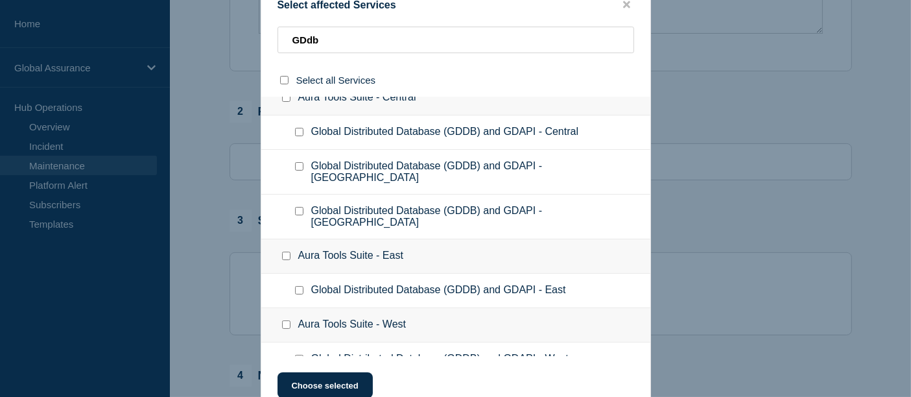
click at [299, 134] on input "Global Distributed Database (GDDB) and GDAPI - Central checkbox" at bounding box center [299, 132] width 8 height 8
checkbox input "true"
click at [333, 384] on button "Choose selected" at bounding box center [324, 385] width 95 height 26
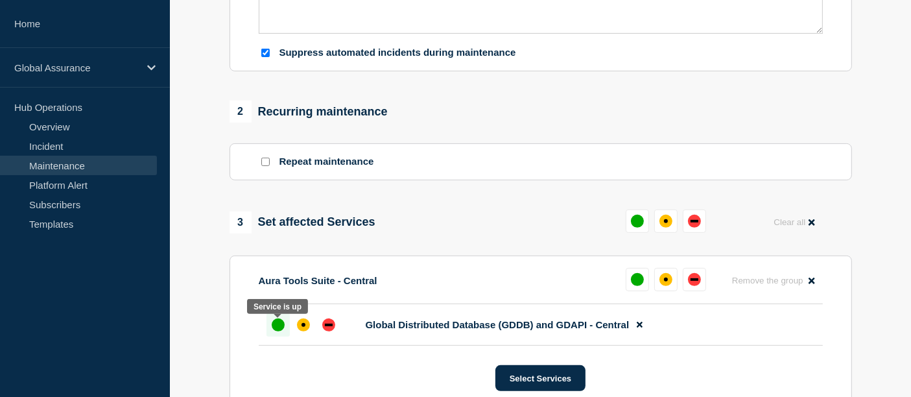
click at [274, 331] on div "up" at bounding box center [278, 324] width 13 height 13
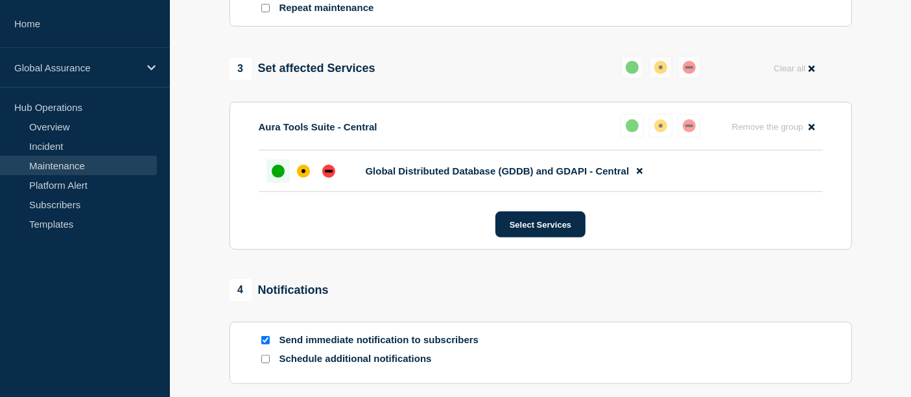
scroll to position [633, 0]
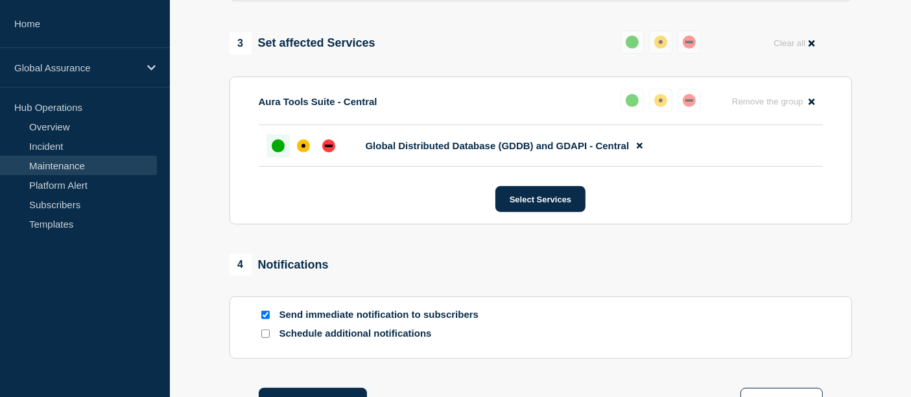
click at [279, 150] on div "up" at bounding box center [278, 145] width 13 height 13
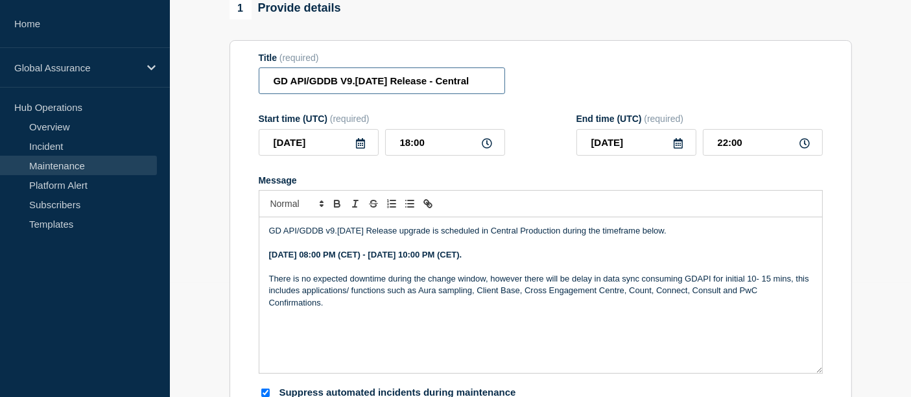
scroll to position [0, 29]
drag, startPoint x: 366, startPoint y: 88, endPoint x: 554, endPoint y: 88, distance: 188.0
click at [554, 88] on div "Title (required) GD API/GDDB V9.[DATE] Release - Central" at bounding box center [541, 74] width 564 height 42
click at [548, 71] on div "Title (required) GD API/GDDB V9.[DATE] Release - Central" at bounding box center [541, 74] width 564 height 42
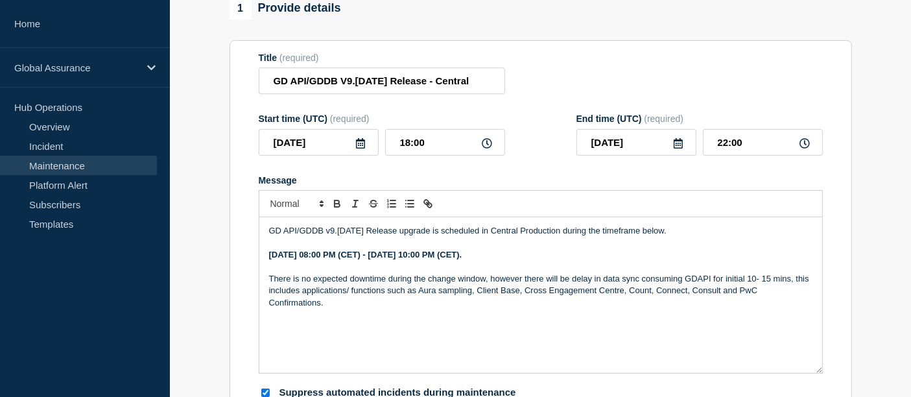
scroll to position [668, 0]
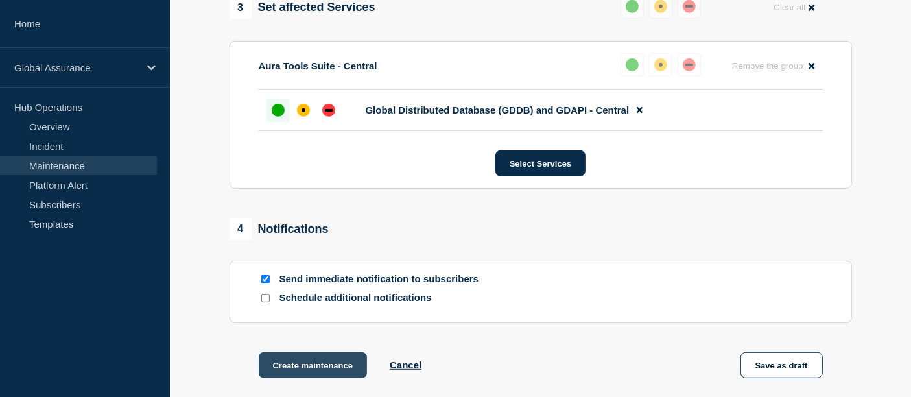
click at [281, 367] on button "Create maintenance" at bounding box center [313, 365] width 109 height 26
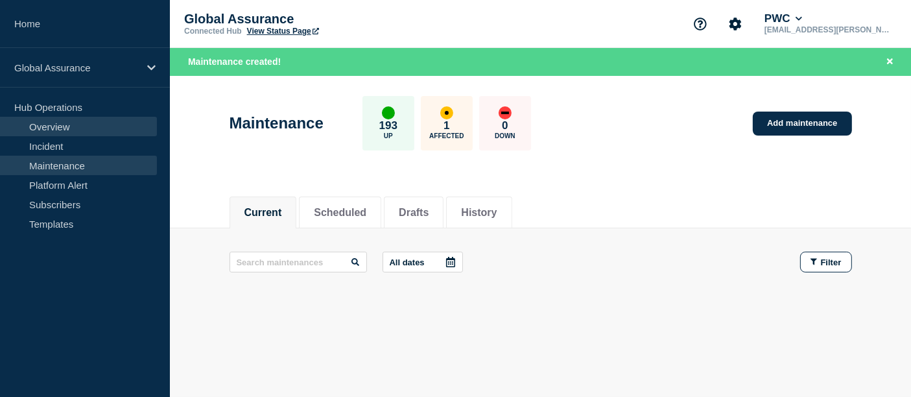
click at [38, 123] on link "Overview" at bounding box center [78, 126] width 157 height 19
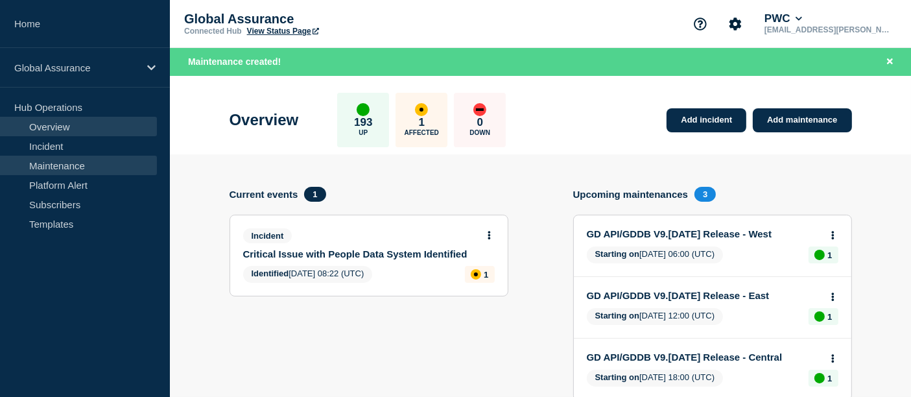
click at [65, 171] on link "Maintenance" at bounding box center [78, 165] width 157 height 19
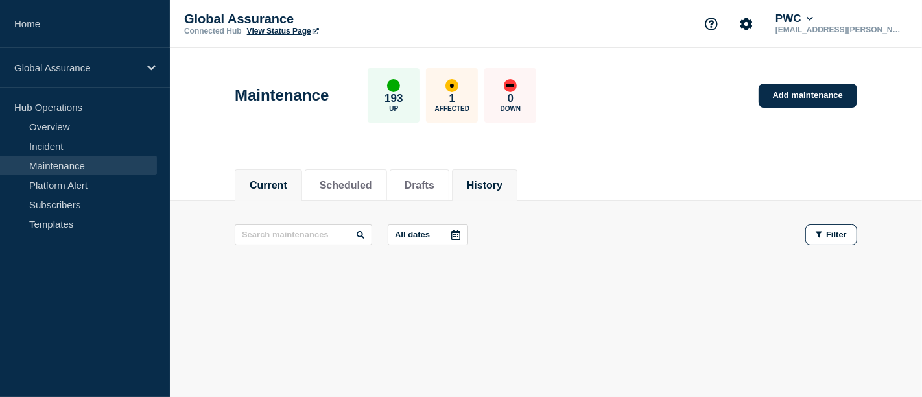
click at [491, 188] on button "History" at bounding box center [485, 186] width 36 height 12
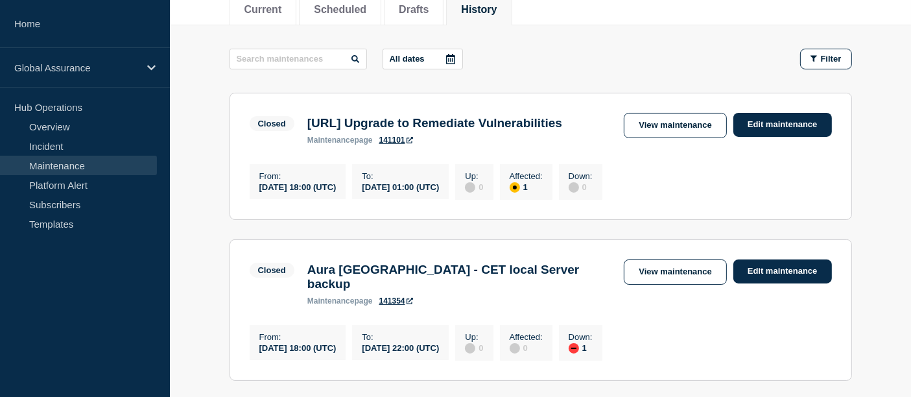
scroll to position [181, 0]
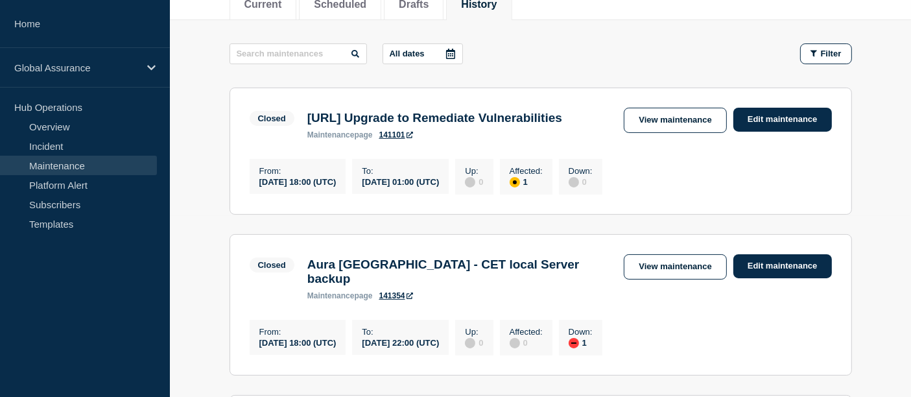
drag, startPoint x: 709, startPoint y: 131, endPoint x: 625, endPoint y: 53, distance: 114.7
click at [625, 53] on div "All dates Filter" at bounding box center [540, 53] width 622 height 21
